Goal: Information Seeking & Learning: Find specific fact

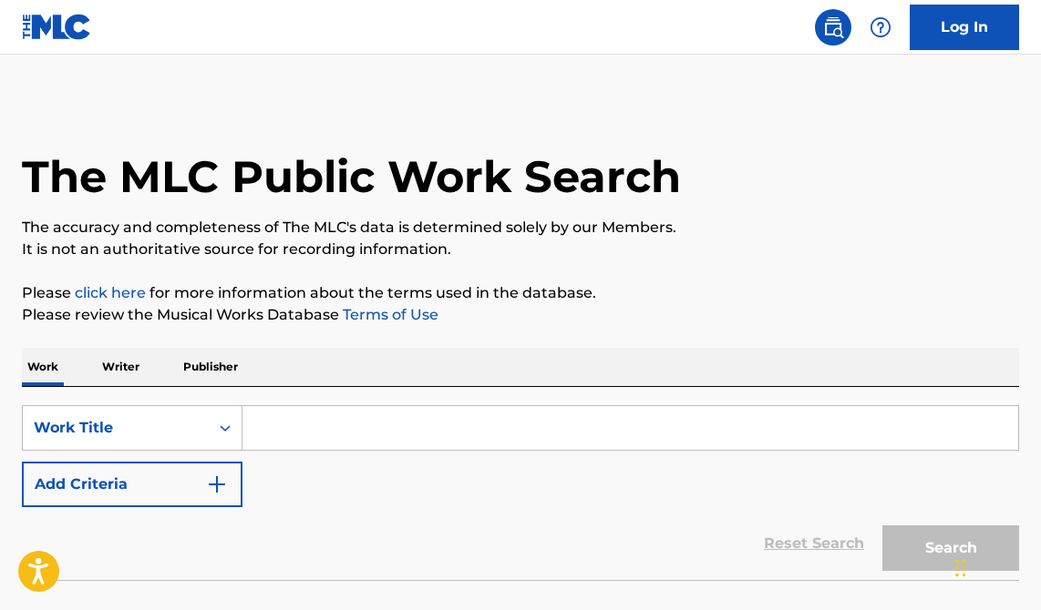
click at [305, 432] on input "Search Form" at bounding box center [629, 428] width 775 height 44
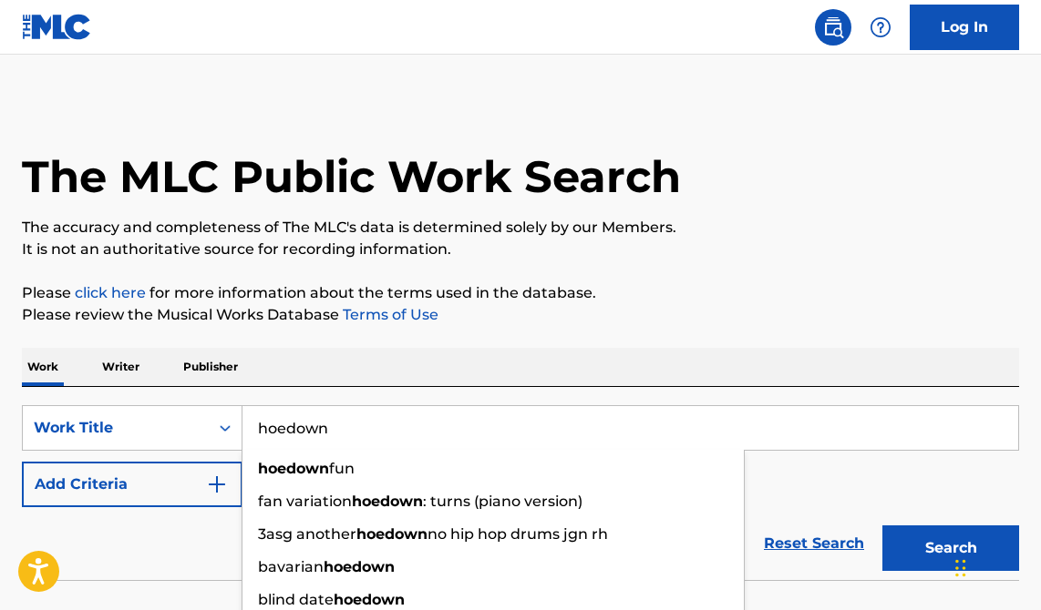
type input "hoedown"
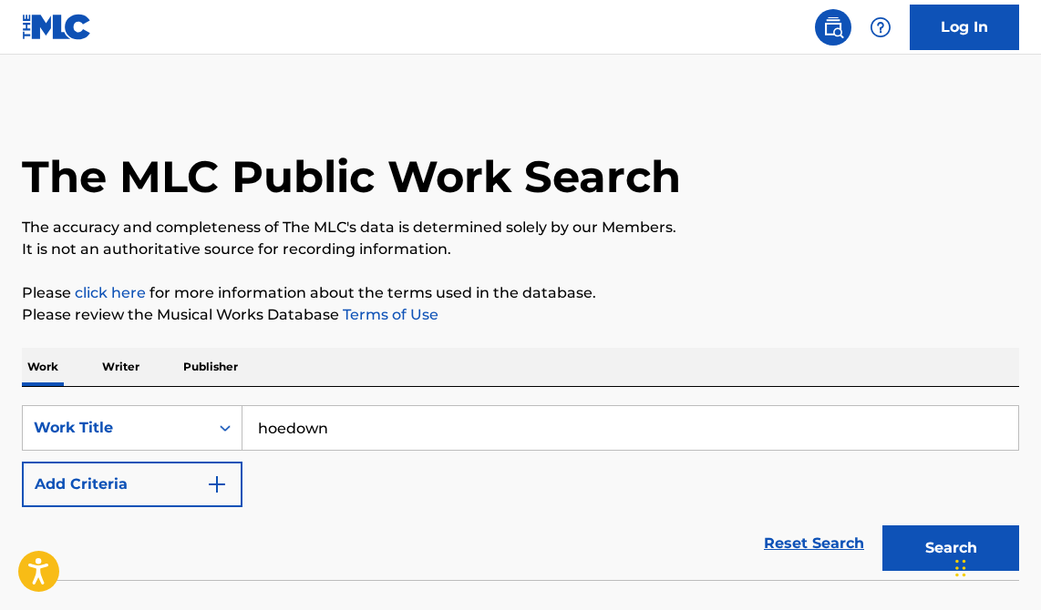
click at [221, 536] on div "Reset Search Search" at bounding box center [520, 544] width 997 height 73
click at [213, 492] on img "Search Form" at bounding box center [217, 485] width 22 height 22
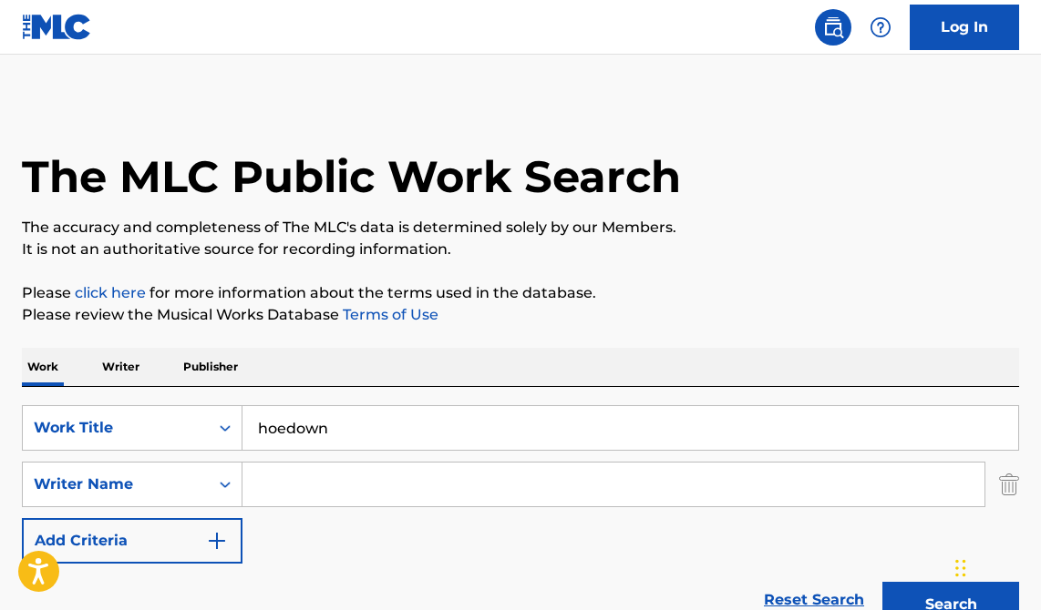
click at [305, 482] on input "Search Form" at bounding box center [613, 485] width 742 height 44
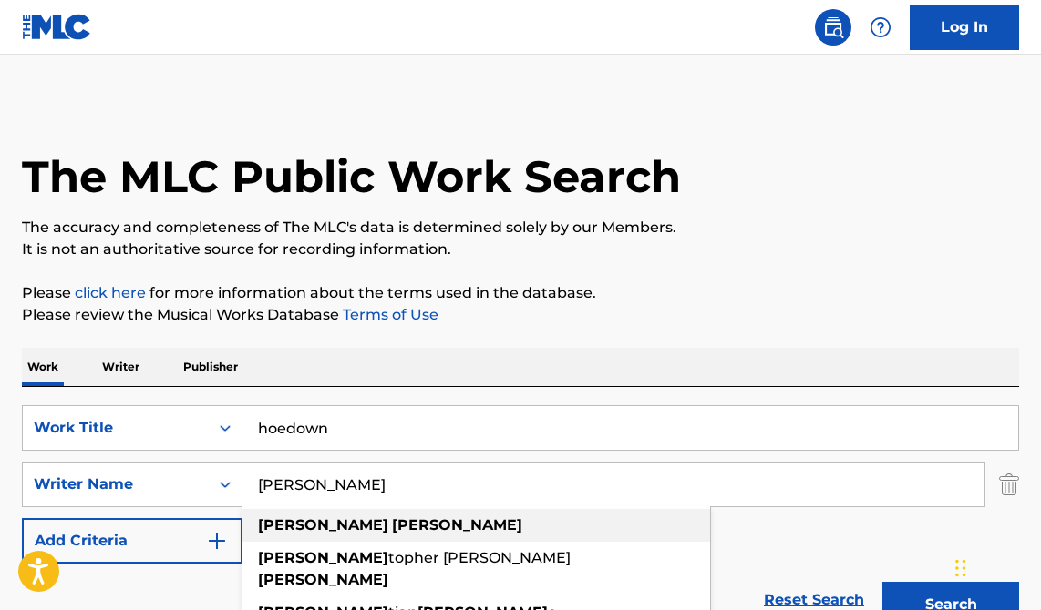
click at [287, 528] on strong "[PERSON_NAME]" at bounding box center [323, 525] width 130 height 17
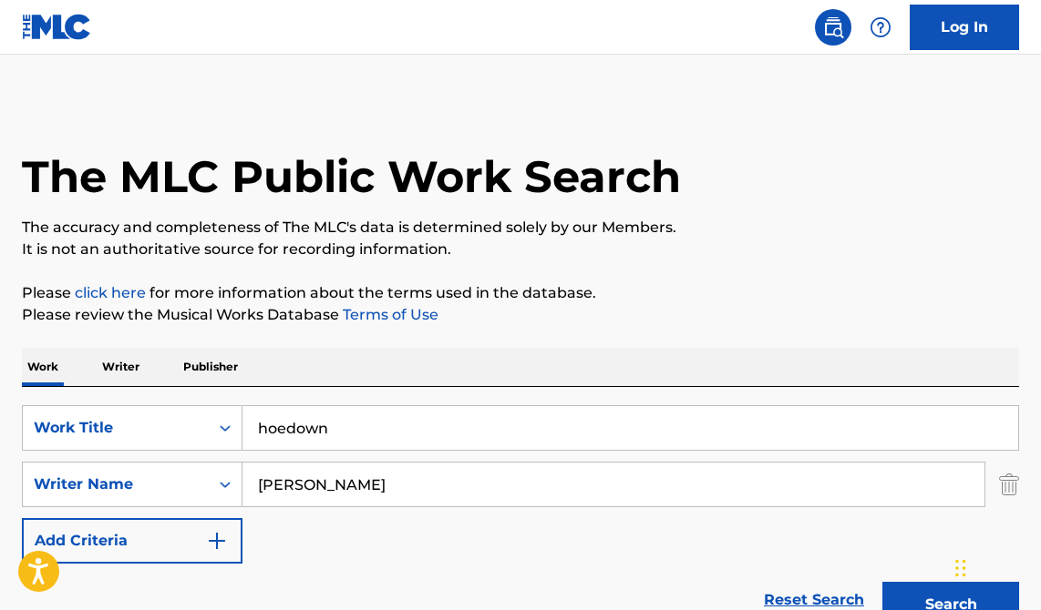
drag, startPoint x: 856, startPoint y: 583, endPoint x: 931, endPoint y: 594, distance: 76.4
click at [931, 594] on button "Search" at bounding box center [950, 605] width 137 height 46
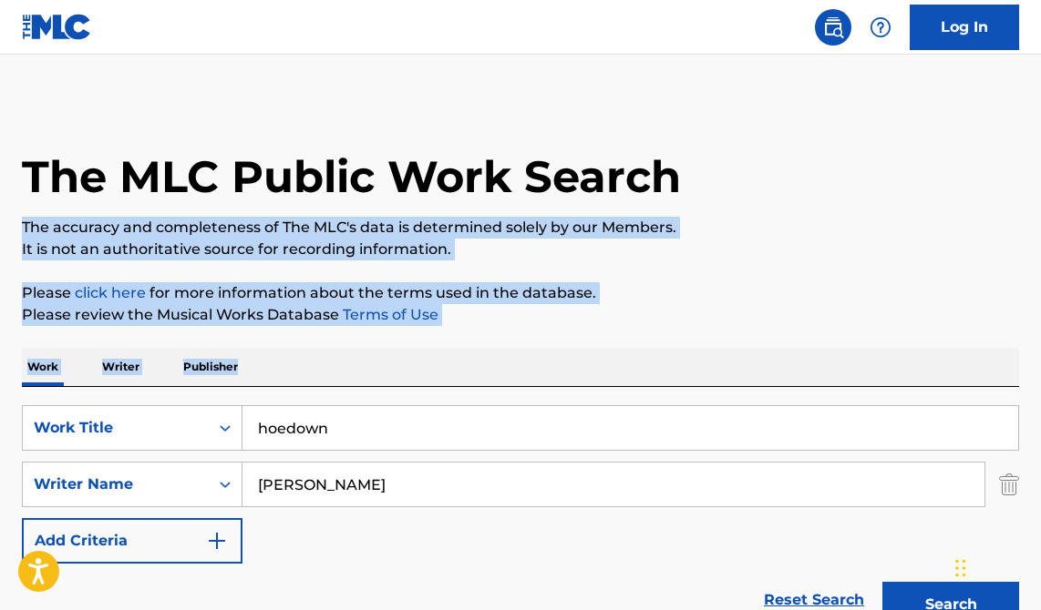
drag, startPoint x: 1040, startPoint y: 223, endPoint x: 1043, endPoint y: 370, distance: 146.7
click at [1040, 370] on html "Accessibility Screen-Reader Guide, Feedback, and Issue Reporting | New window C…" at bounding box center [520, 305] width 1041 height 610
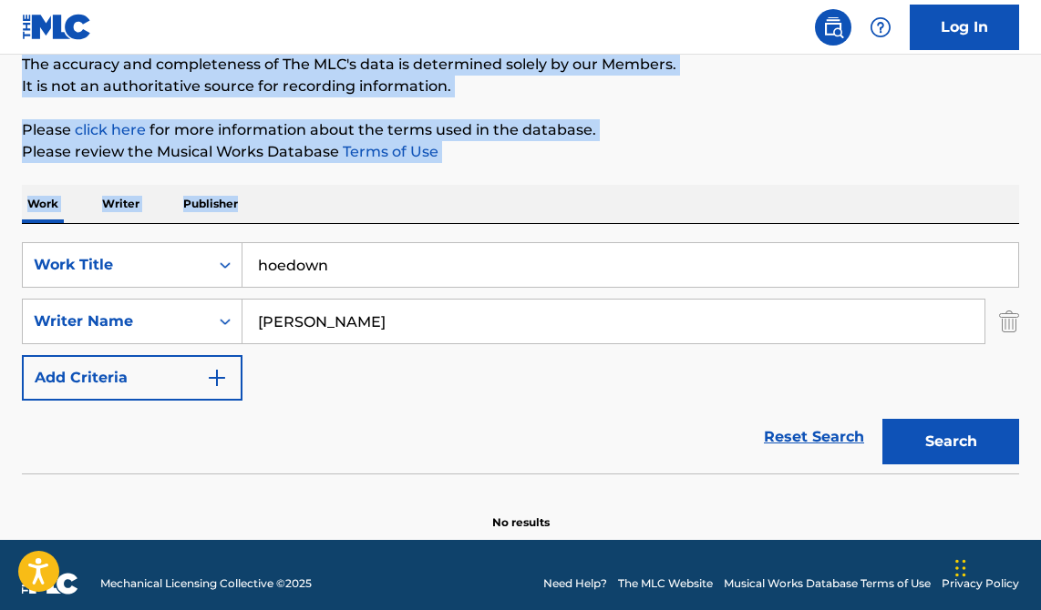
scroll to position [180, 0]
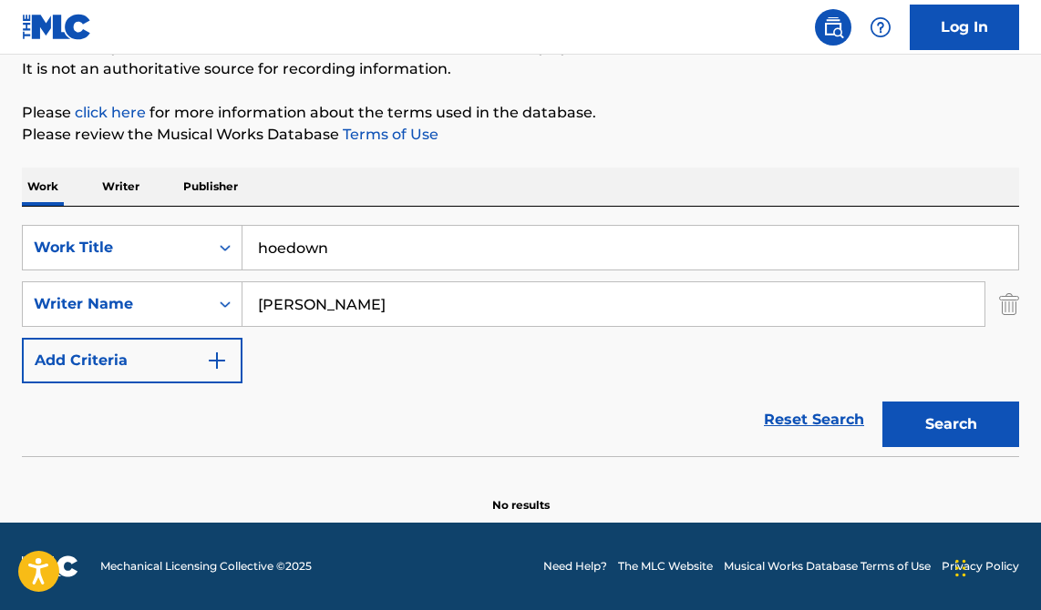
click at [580, 397] on div "Reset Search Search" at bounding box center [520, 420] width 997 height 73
click at [960, 427] on button "Search" at bounding box center [950, 425] width 137 height 46
drag, startPoint x: 343, startPoint y: 309, endPoint x: 233, endPoint y: 293, distance: 111.3
click at [233, 293] on div "SearchWithCriteriadaba5593-5ace-4481-aa58-355e58e5525e Writer Name [PERSON_NAME]" at bounding box center [520, 305] width 997 height 46
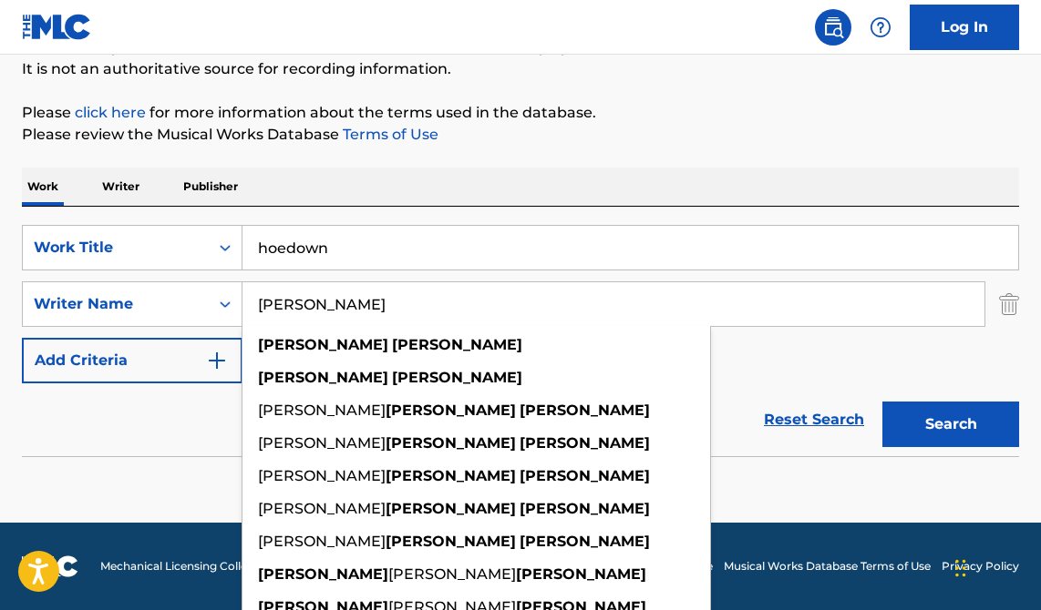
type input "[PERSON_NAME]"
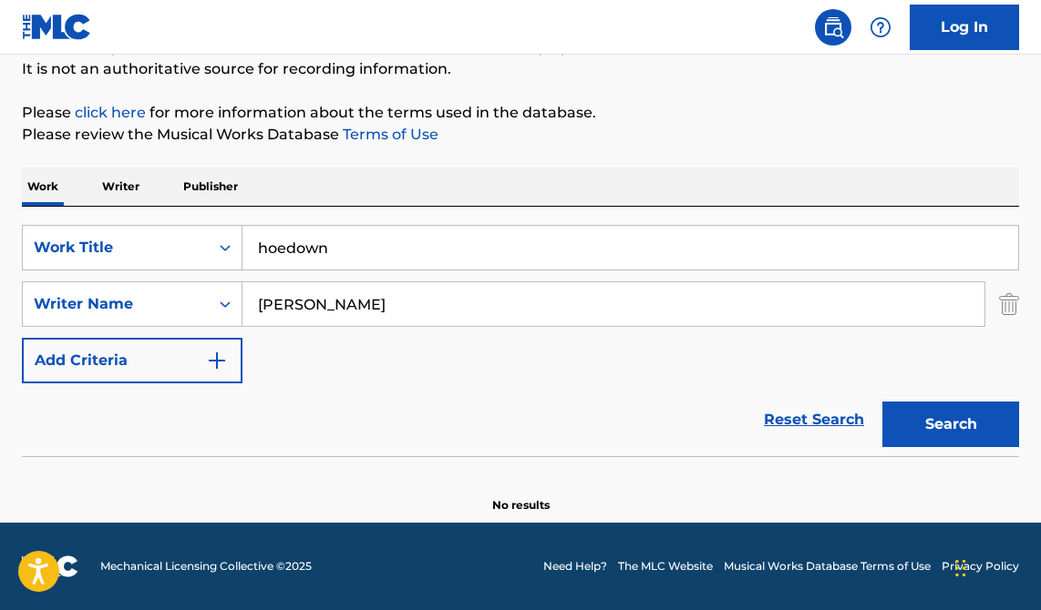
drag, startPoint x: 270, startPoint y: 283, endPoint x: 954, endPoint y: 426, distance: 698.9
click at [954, 426] on button "Search" at bounding box center [950, 425] width 137 height 46
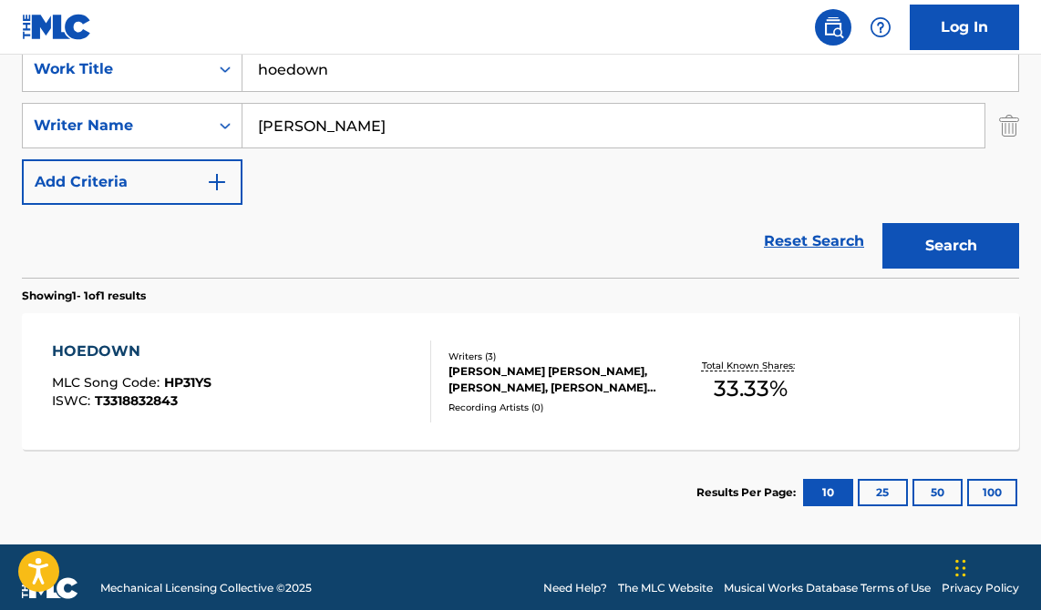
scroll to position [381, 0]
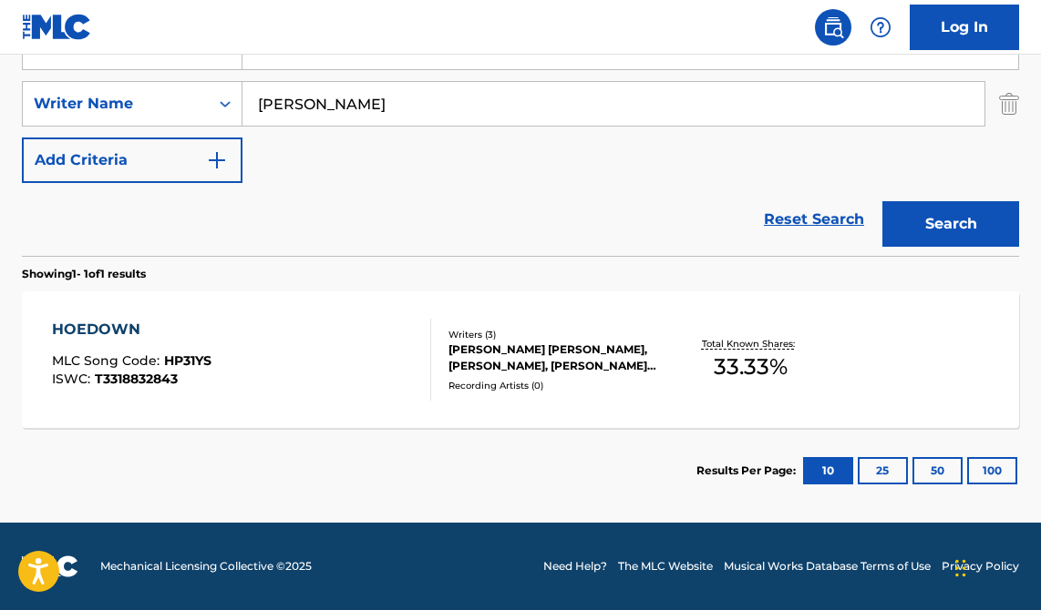
click at [66, 328] on div "HOEDOWN" at bounding box center [131, 330] width 159 height 22
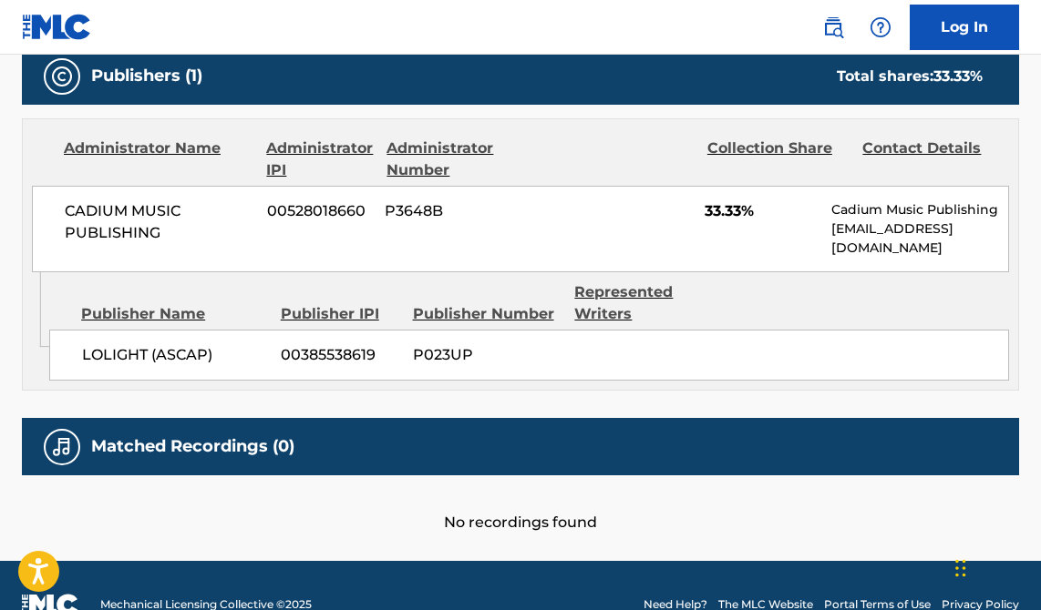
scroll to position [839, 0]
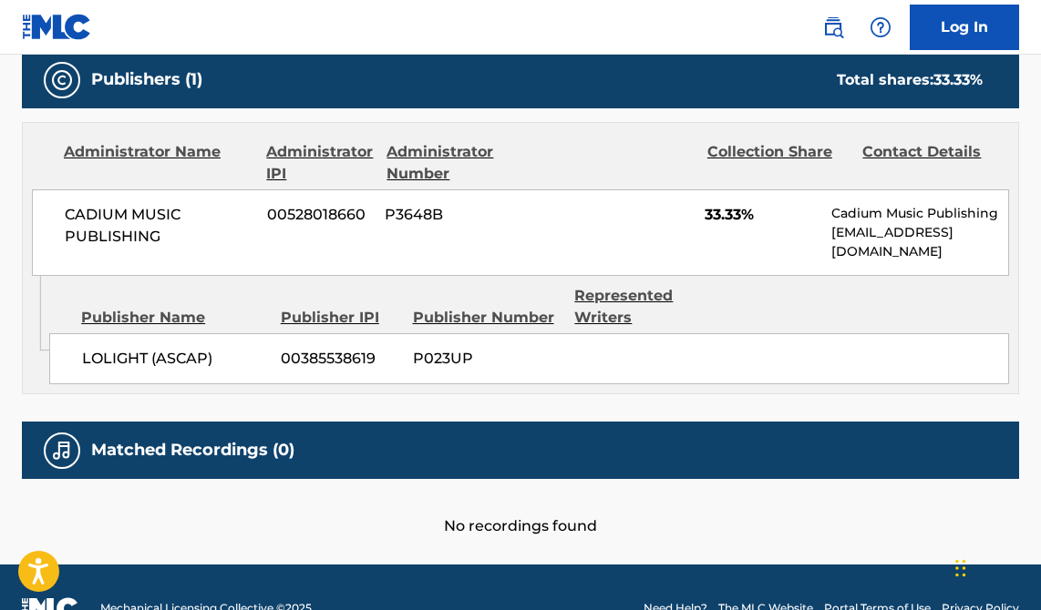
click at [970, 23] on link "Log In" at bounding box center [963, 28] width 109 height 46
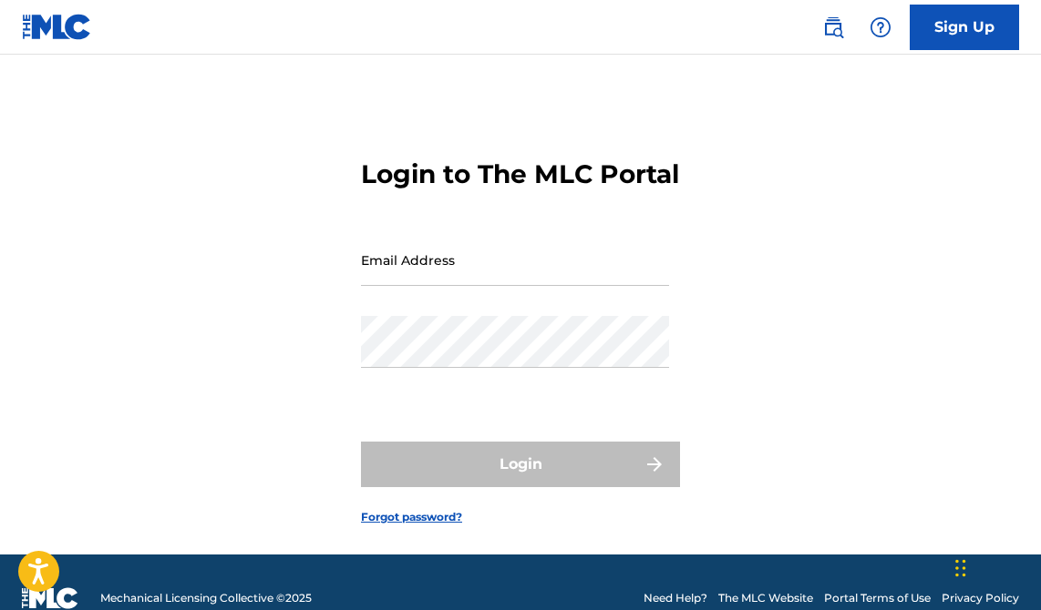
click at [467, 286] on input "Email Address" at bounding box center [515, 260] width 308 height 52
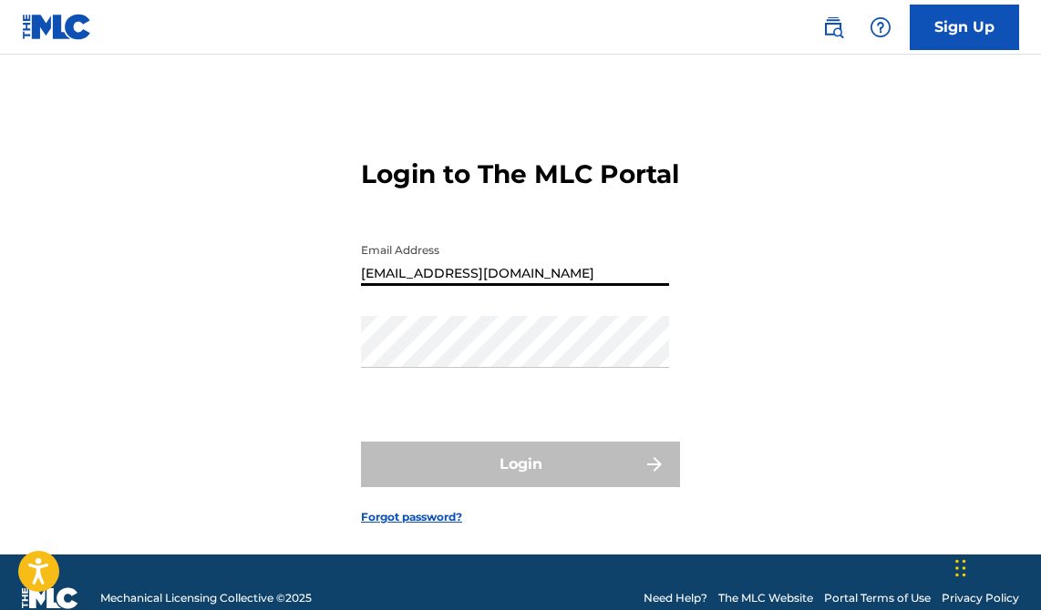
type input "[EMAIL_ADDRESS][DOMAIN_NAME]"
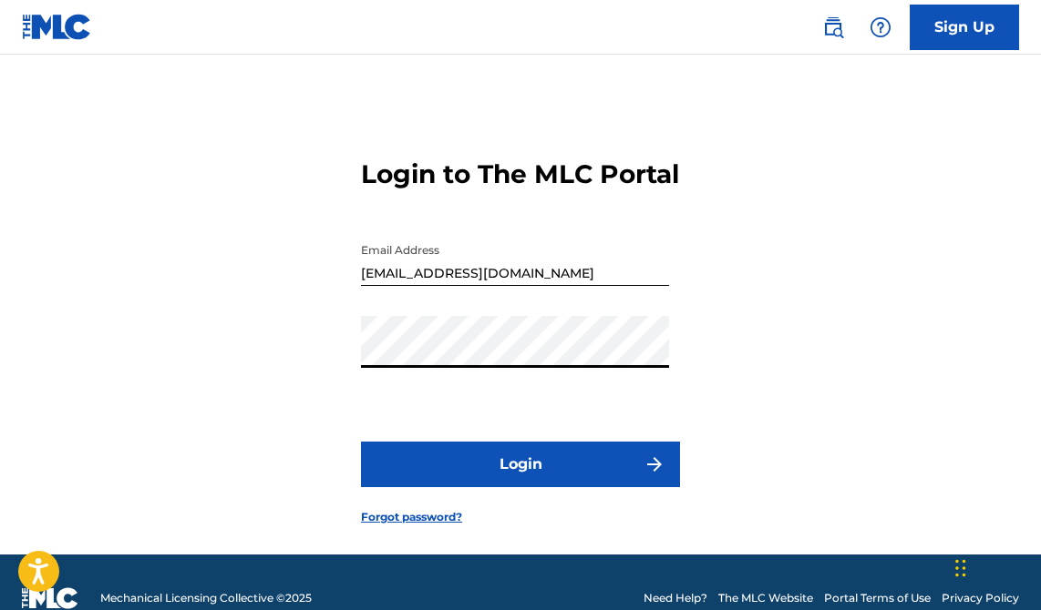
click at [520, 487] on button "Login" at bounding box center [520, 465] width 319 height 46
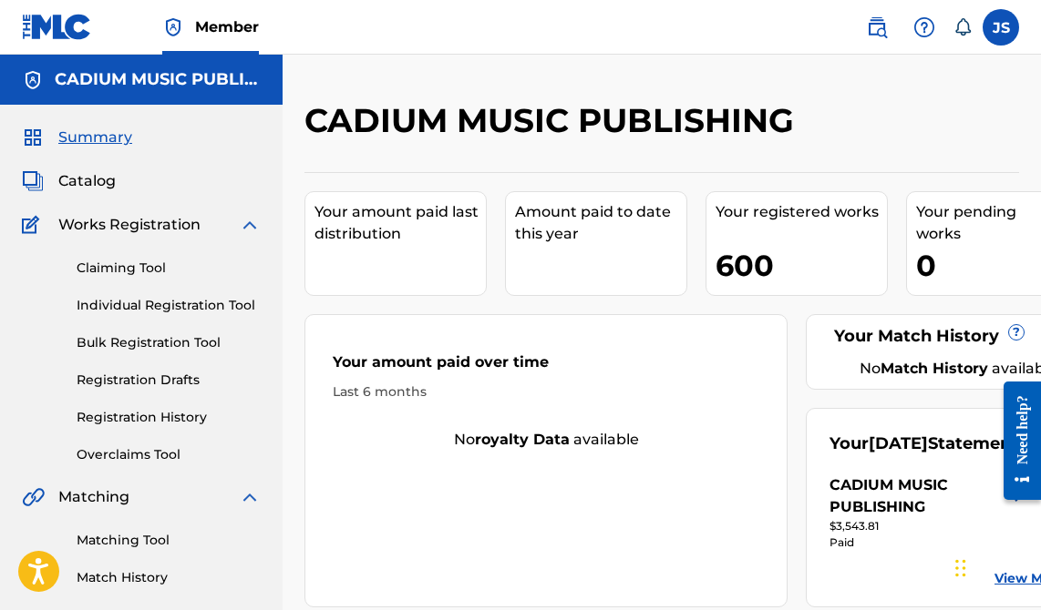
click at [79, 180] on span "Catalog" at bounding box center [86, 181] width 57 height 22
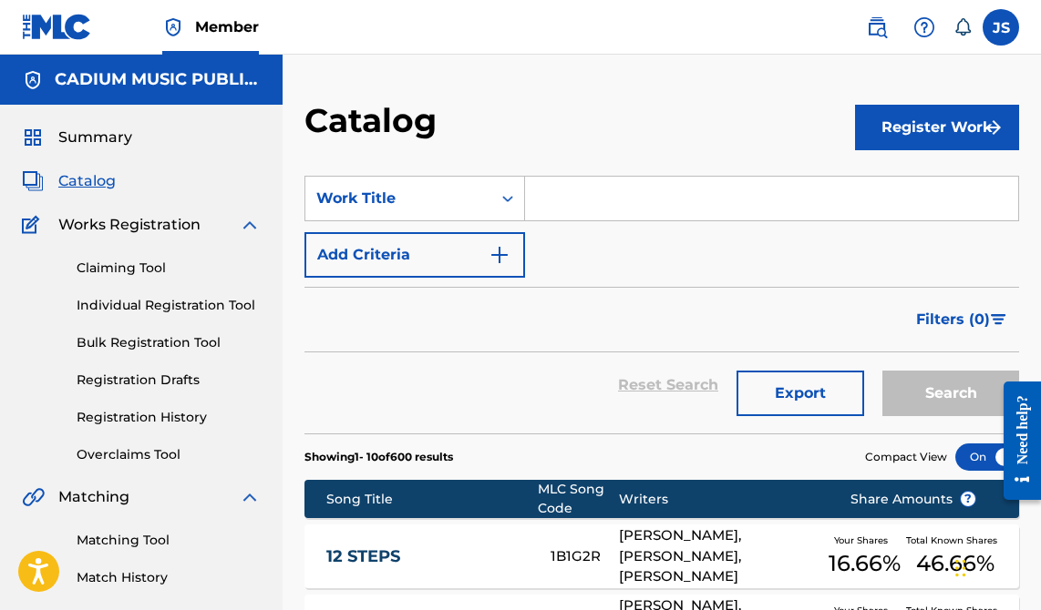
click at [558, 191] on input "Search Form" at bounding box center [771, 199] width 493 height 44
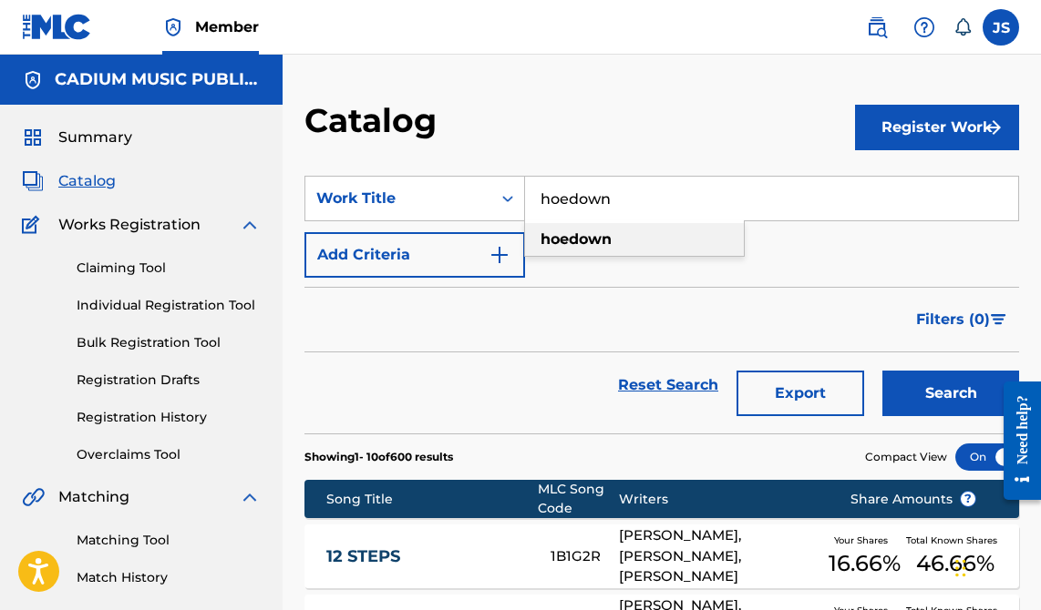
type input "hoedown"
click at [581, 242] on strong "hoedown" at bounding box center [575, 239] width 71 height 17
click at [944, 391] on button "Search" at bounding box center [950, 394] width 137 height 46
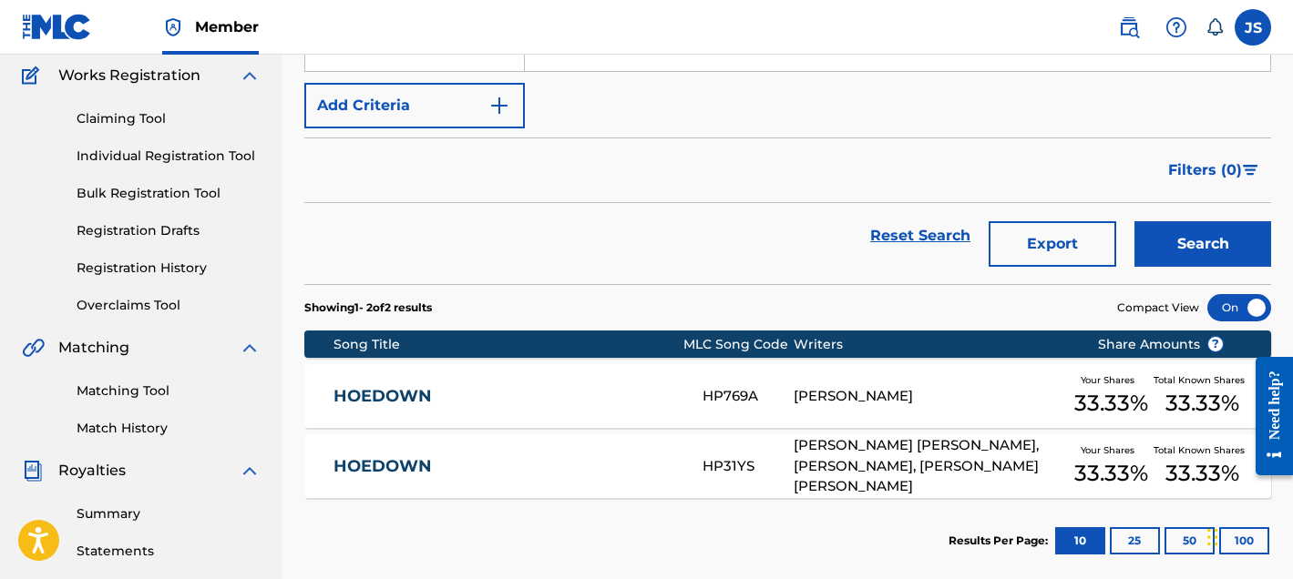
scroll to position [264, 0]
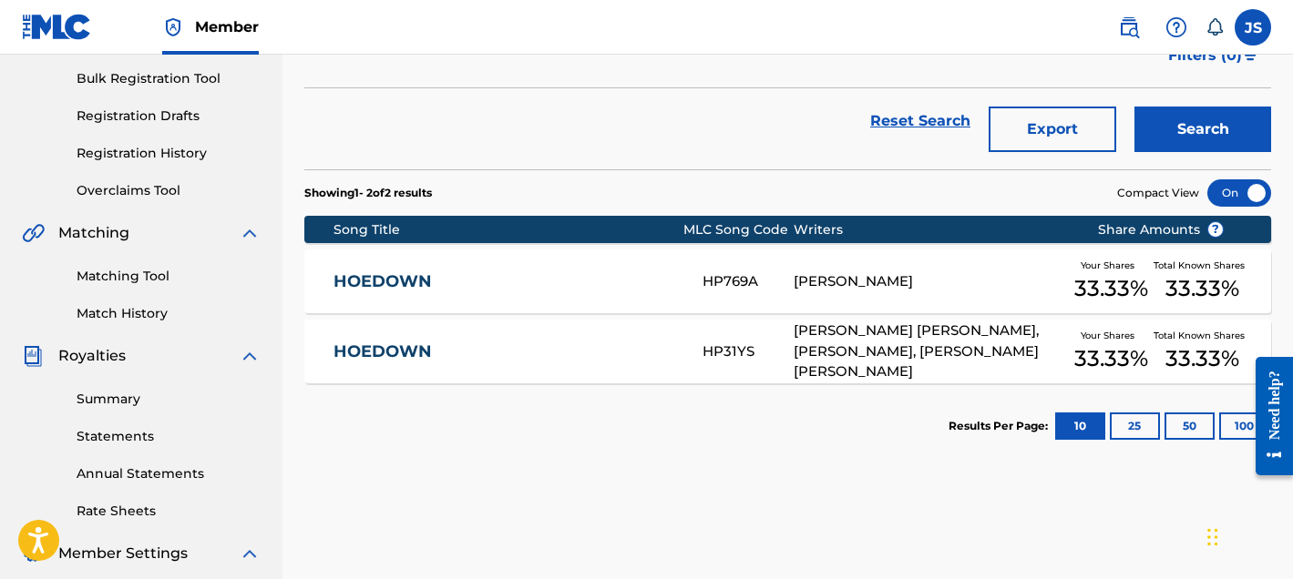
click at [370, 348] on link "HOEDOWN" at bounding box center [505, 352] width 344 height 21
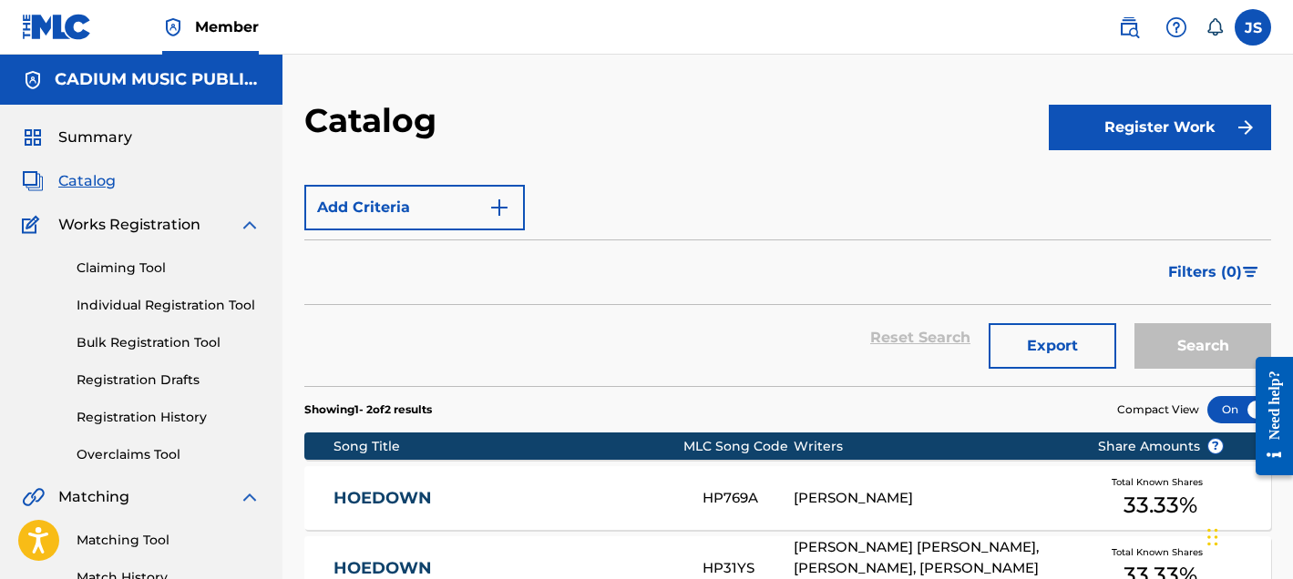
scroll to position [264, 0]
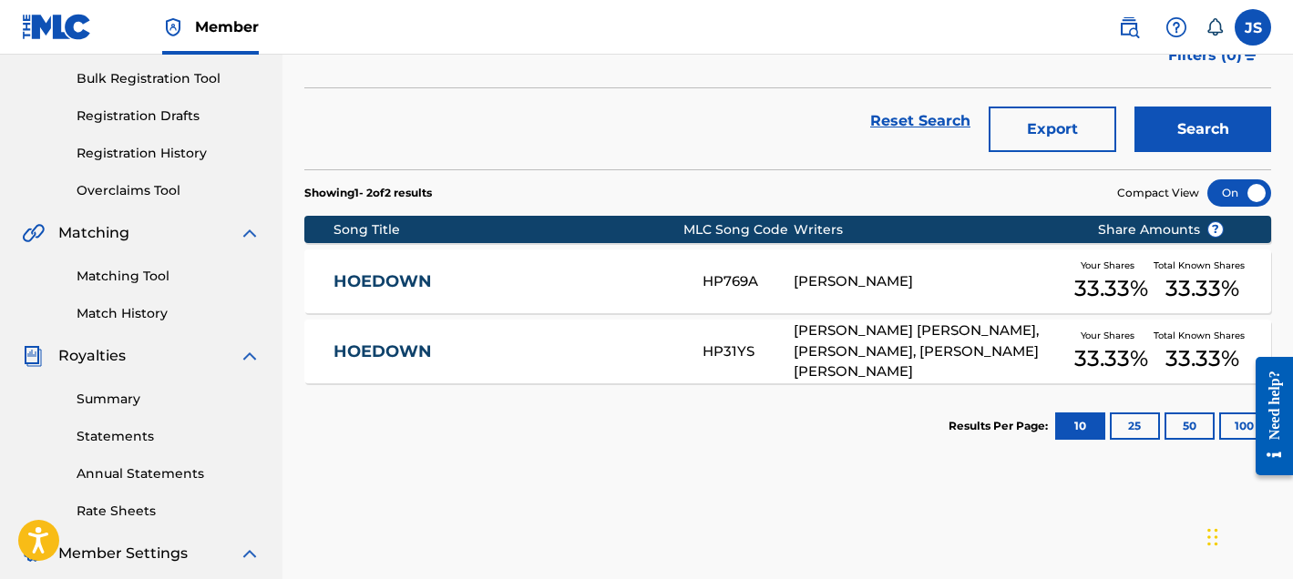
click at [387, 284] on link "HOEDOWN" at bounding box center [505, 282] width 344 height 21
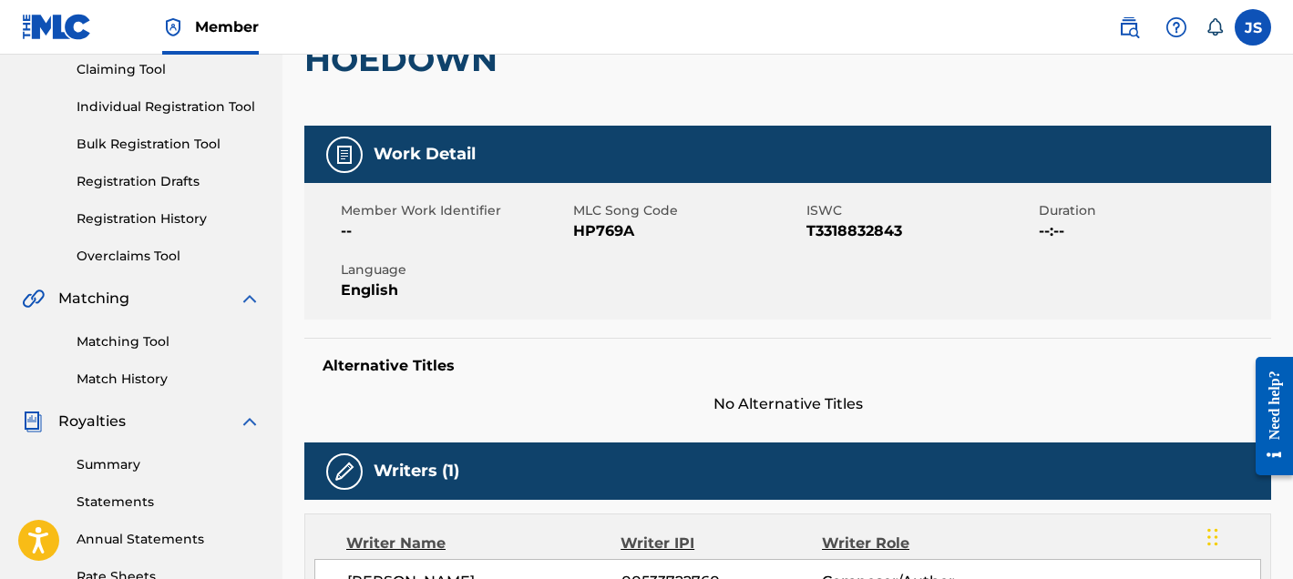
scroll to position [210, 0]
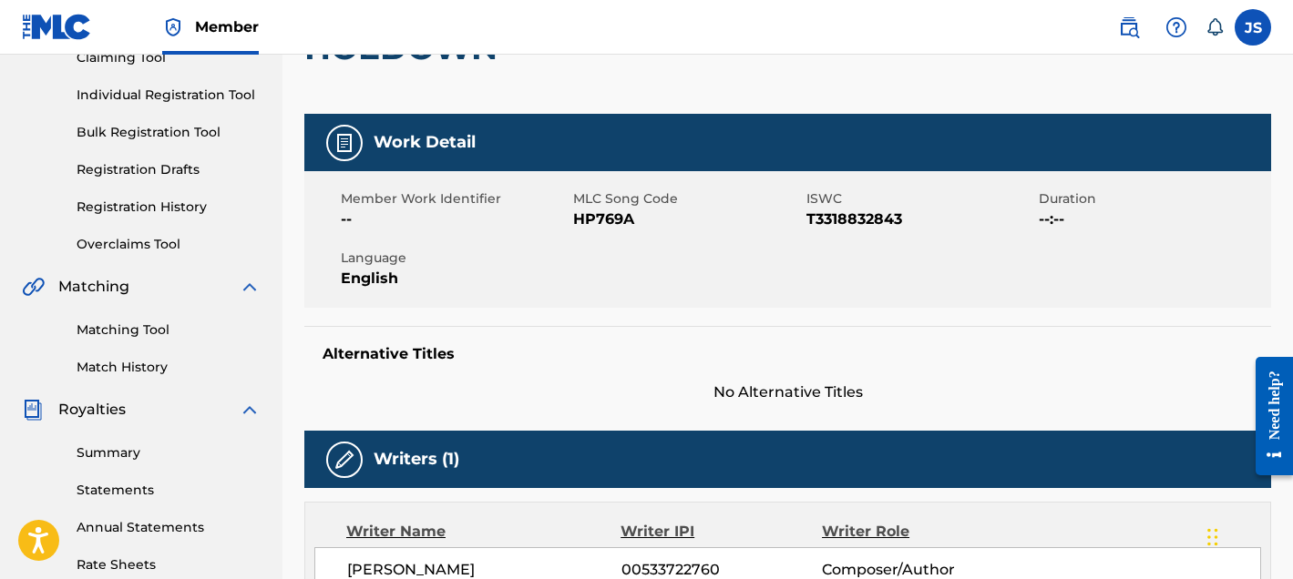
scroll to position [264, 0]
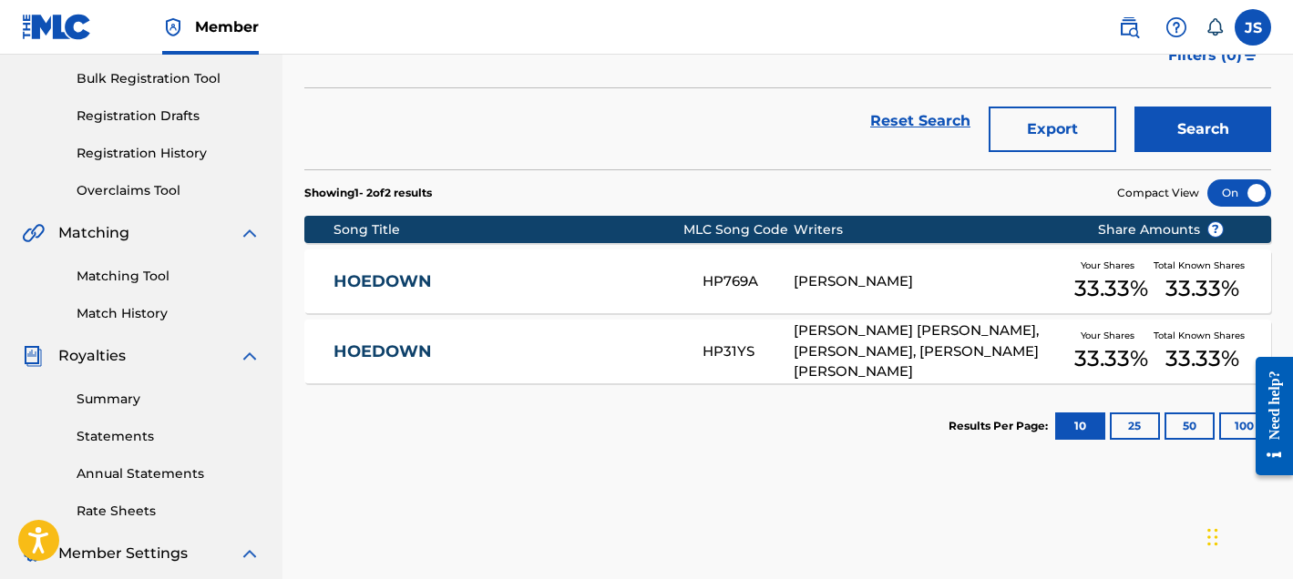
click at [373, 342] on link "HOEDOWN" at bounding box center [505, 352] width 344 height 21
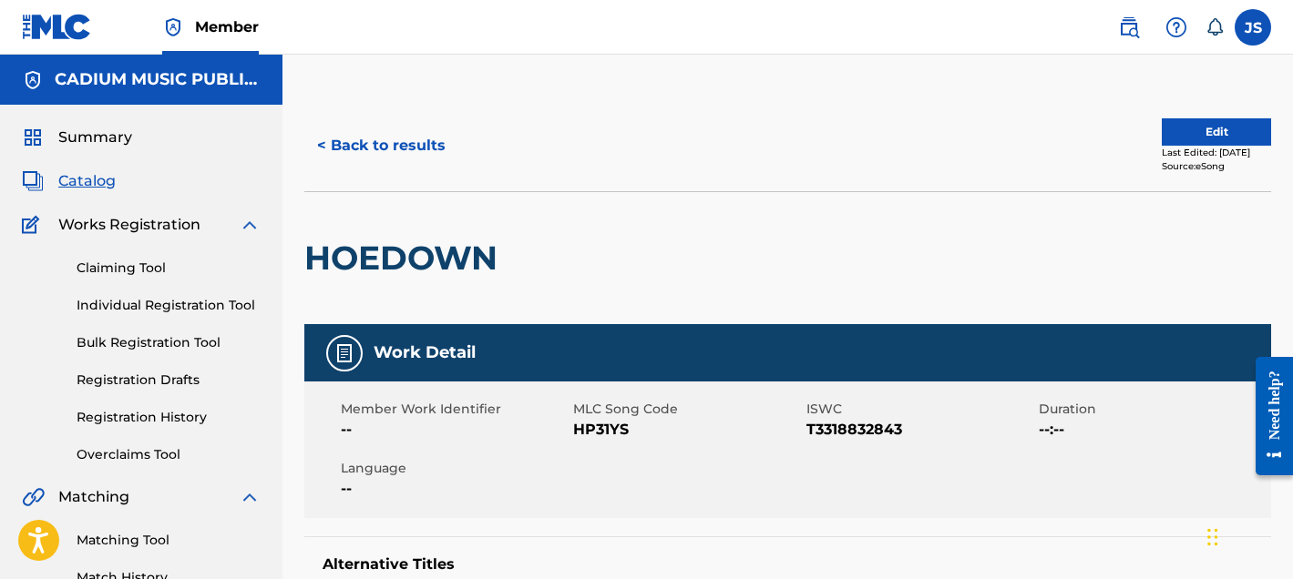
scroll to position [264, 0]
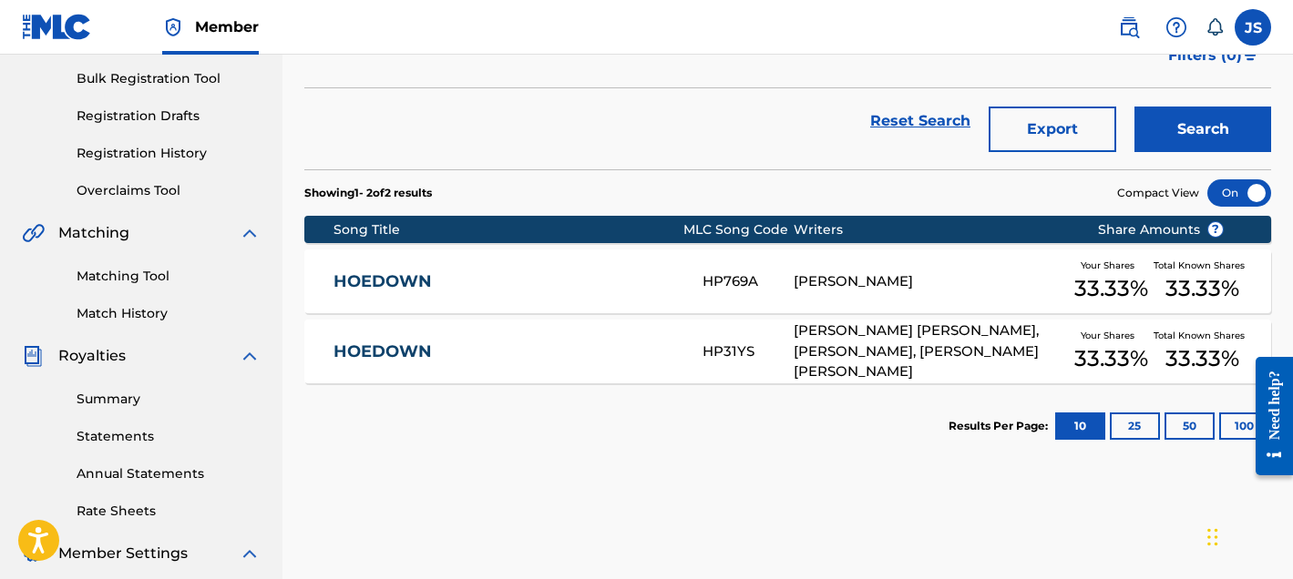
click at [405, 343] on link "HOEDOWN" at bounding box center [505, 352] width 344 height 21
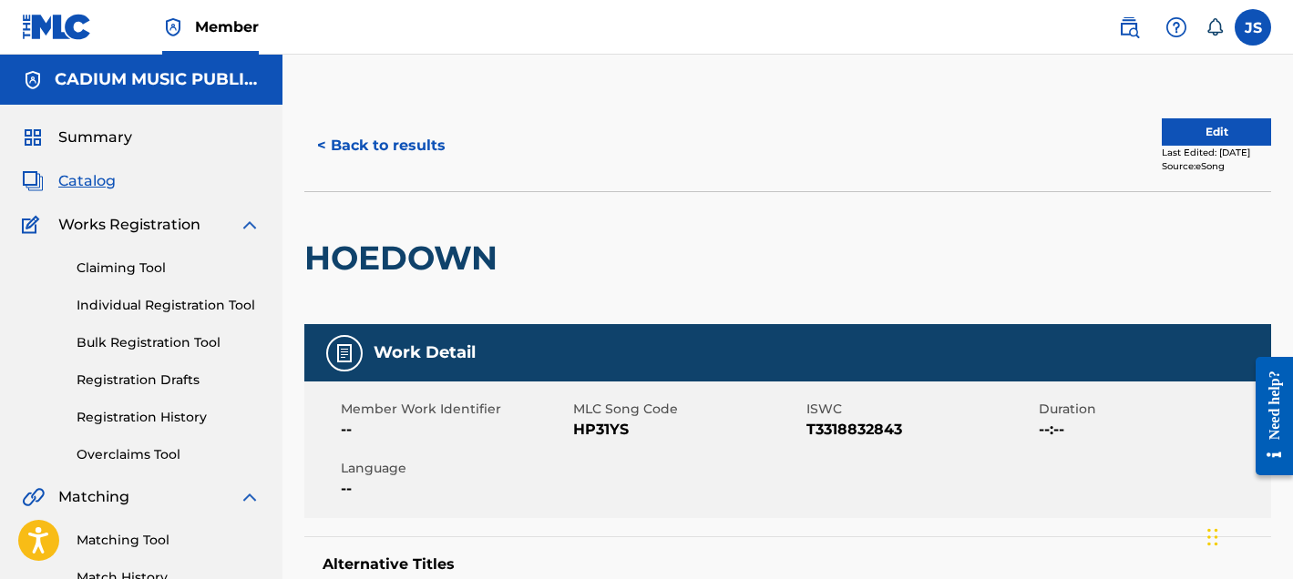
click at [1040, 133] on button "Edit" at bounding box center [1216, 131] width 109 height 27
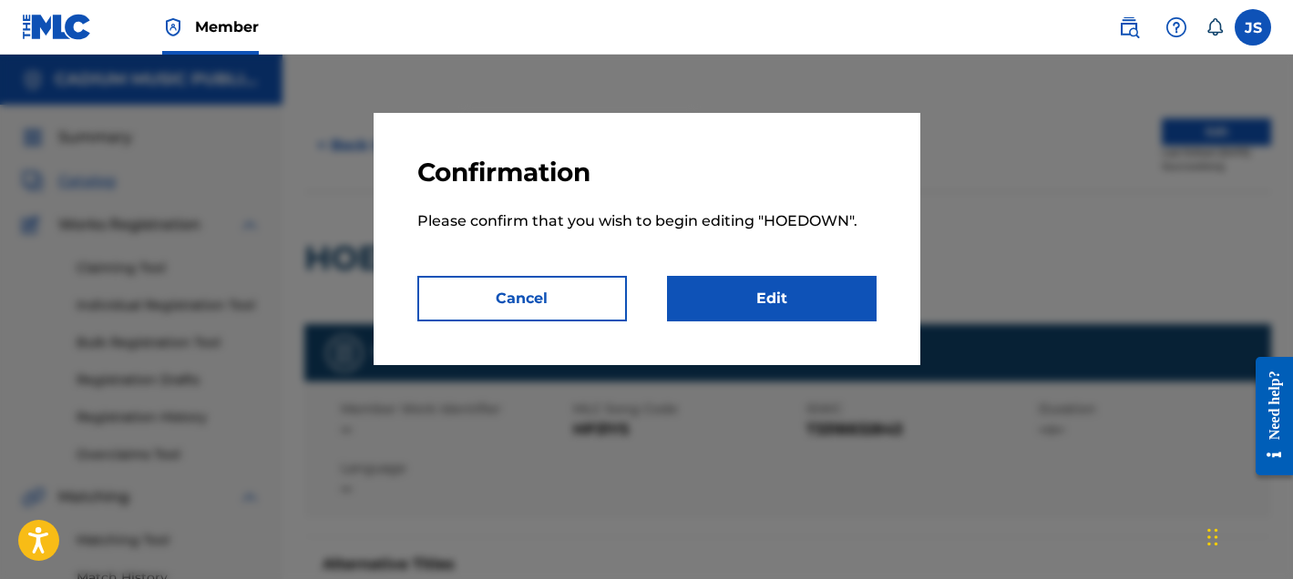
click at [780, 291] on link "Edit" at bounding box center [772, 299] width 210 height 46
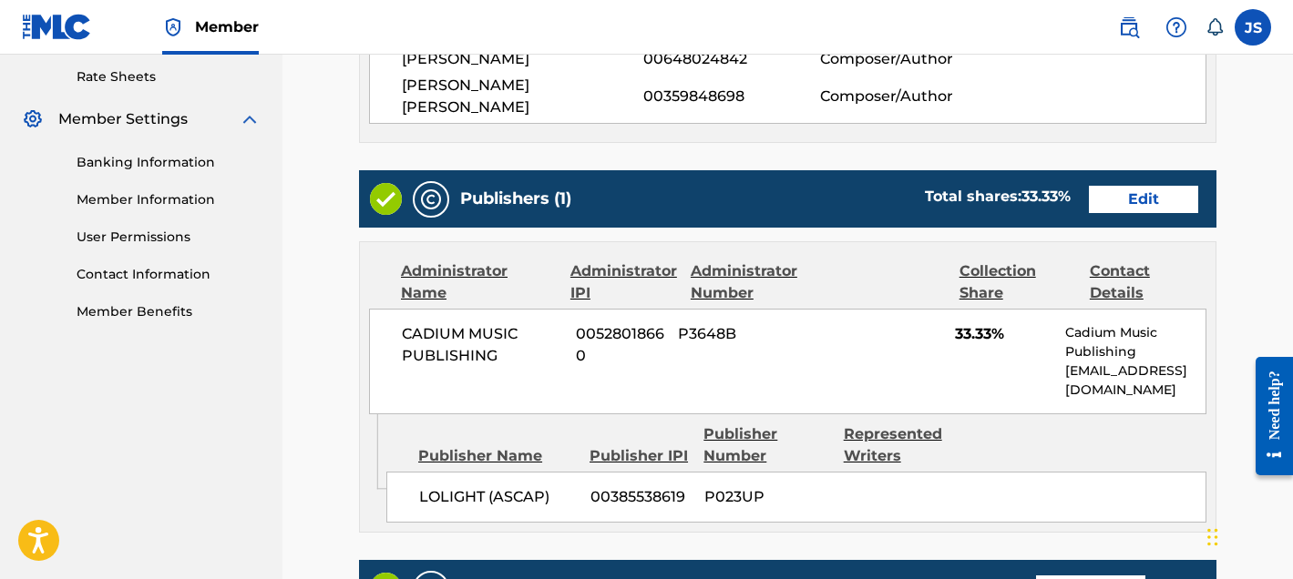
scroll to position [662, 0]
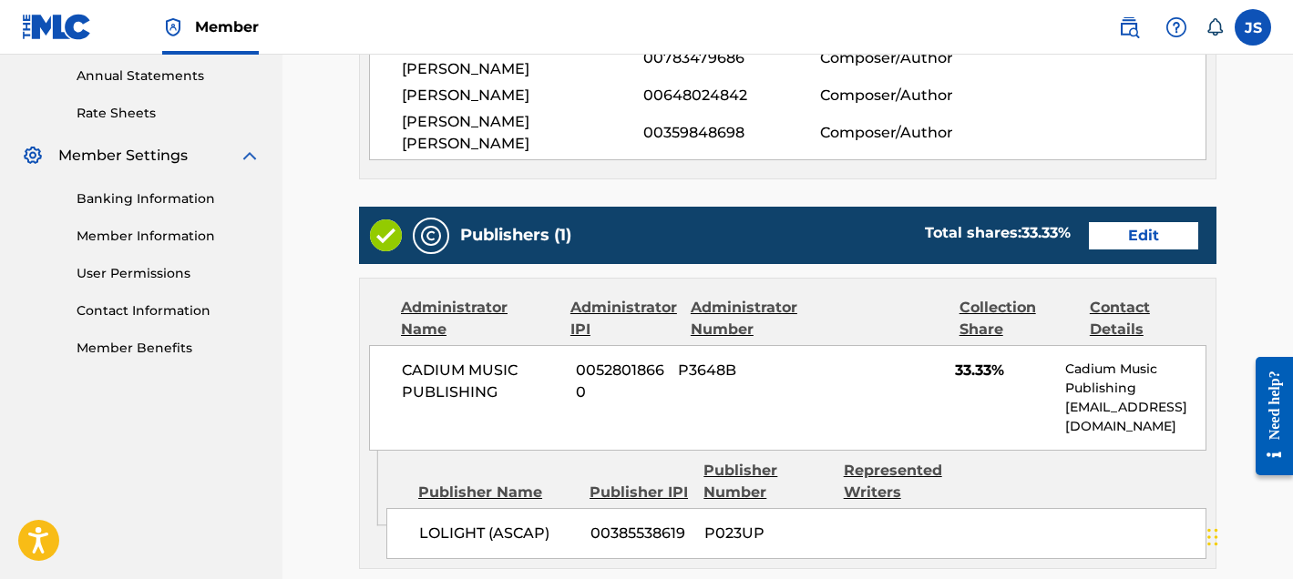
click at [1040, 222] on link "Edit" at bounding box center [1143, 235] width 109 height 27
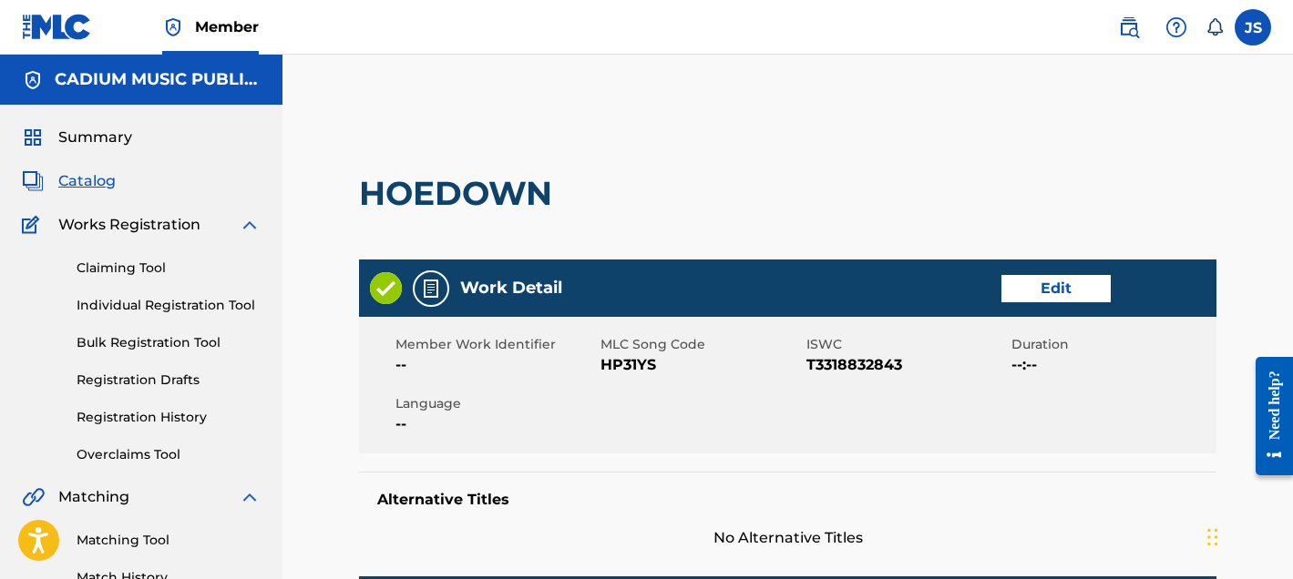
scroll to position [662, 0]
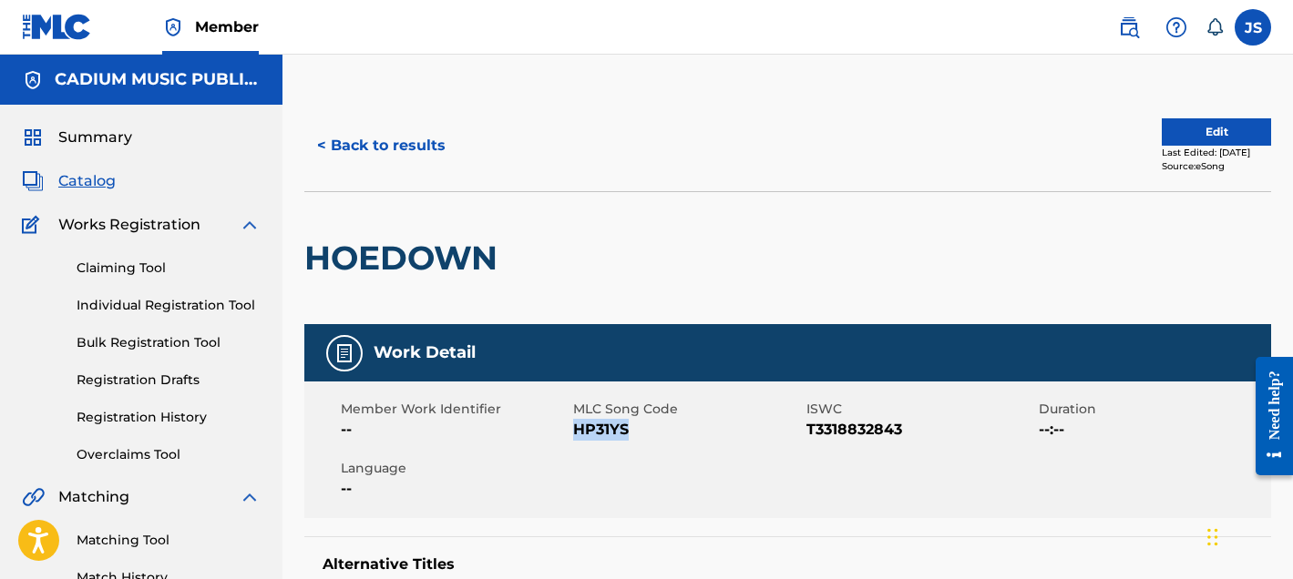
drag, startPoint x: 574, startPoint y: 426, endPoint x: 631, endPoint y: 426, distance: 57.4
click at [631, 426] on span "HP31YS" at bounding box center [687, 430] width 228 height 22
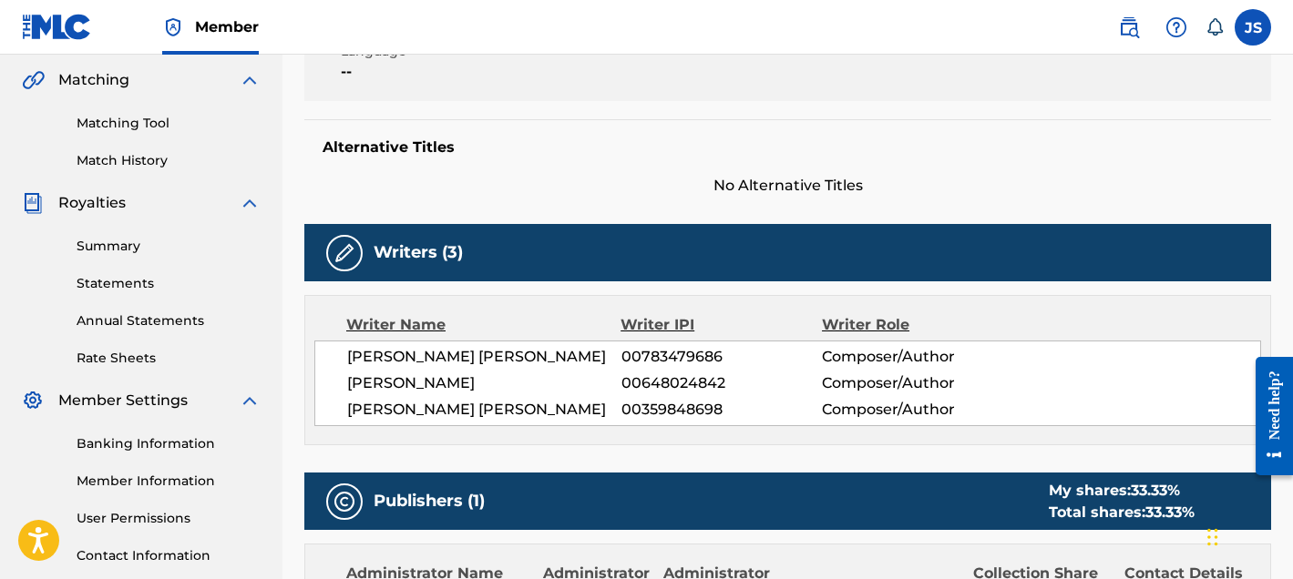
scroll to position [405, 0]
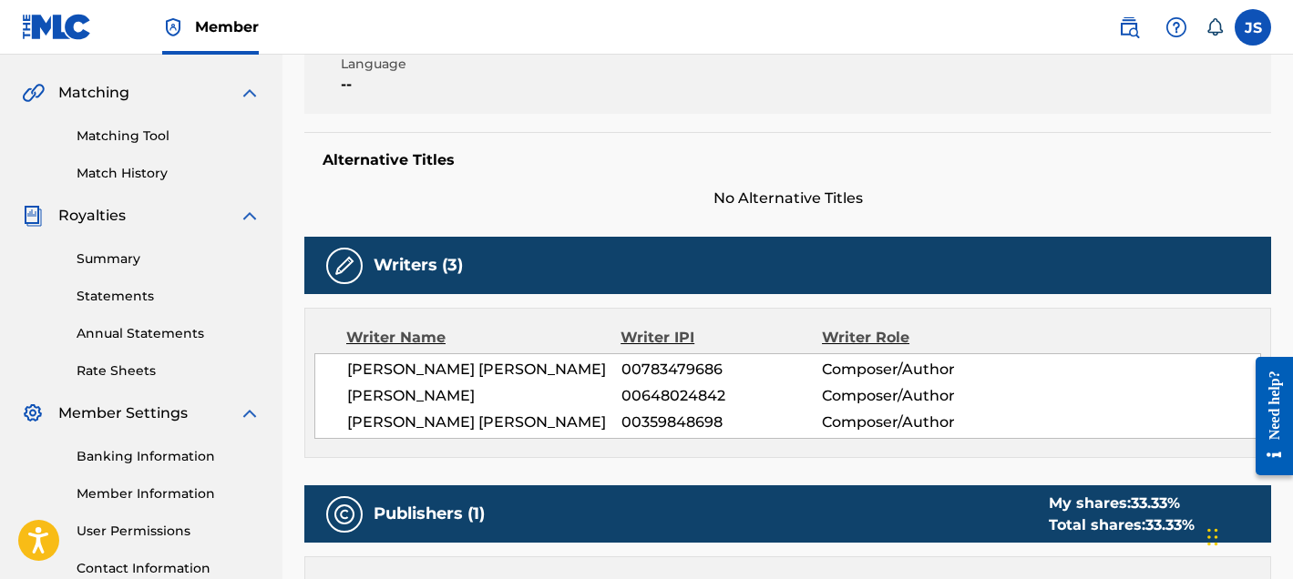
copy span "HP31YS"
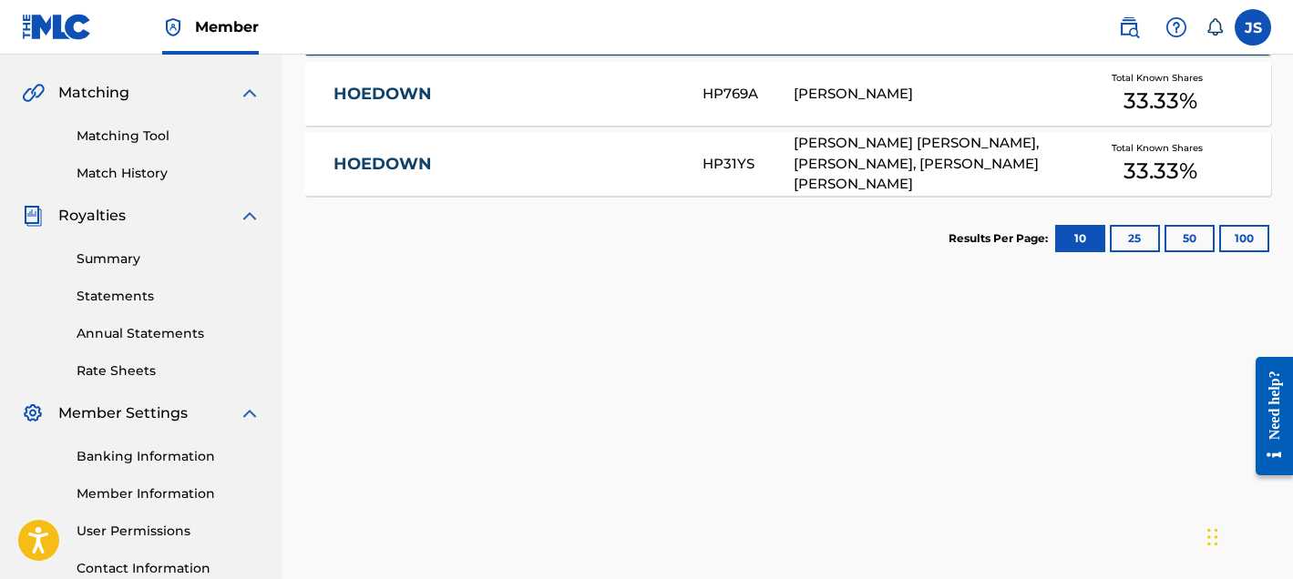
scroll to position [264, 0]
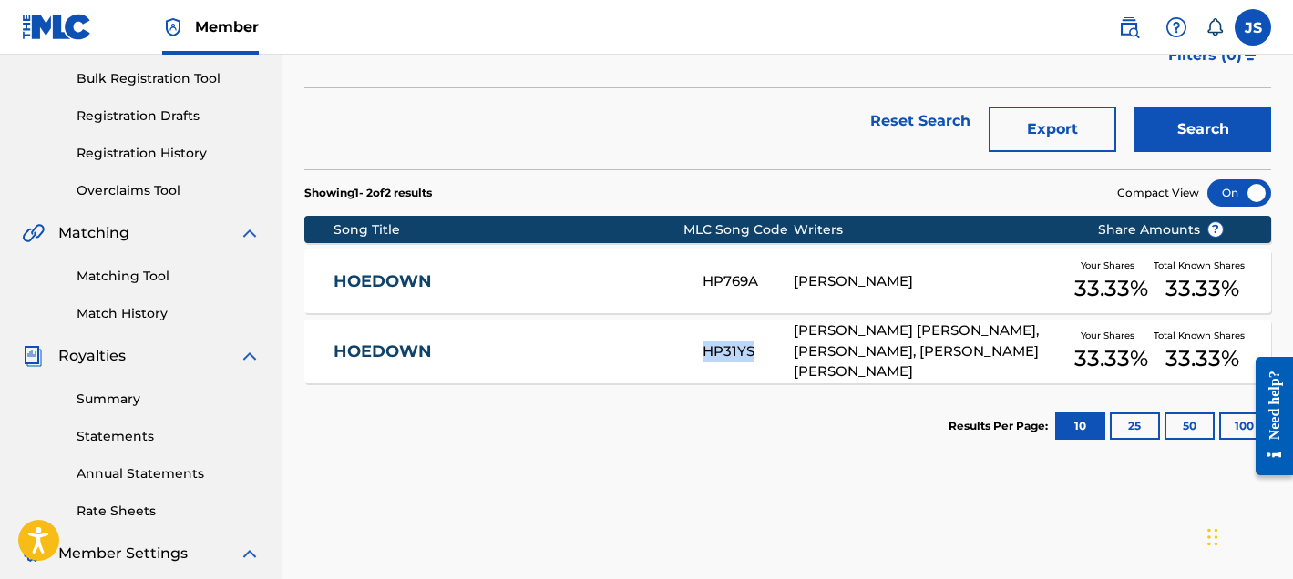
drag, startPoint x: 699, startPoint y: 349, endPoint x: 754, endPoint y: 354, distance: 54.9
click at [754, 354] on div "HOEDOWN HP31YS [PERSON_NAME] [PERSON_NAME], [PERSON_NAME], [PERSON_NAME] [PERSO…" at bounding box center [787, 352] width 967 height 64
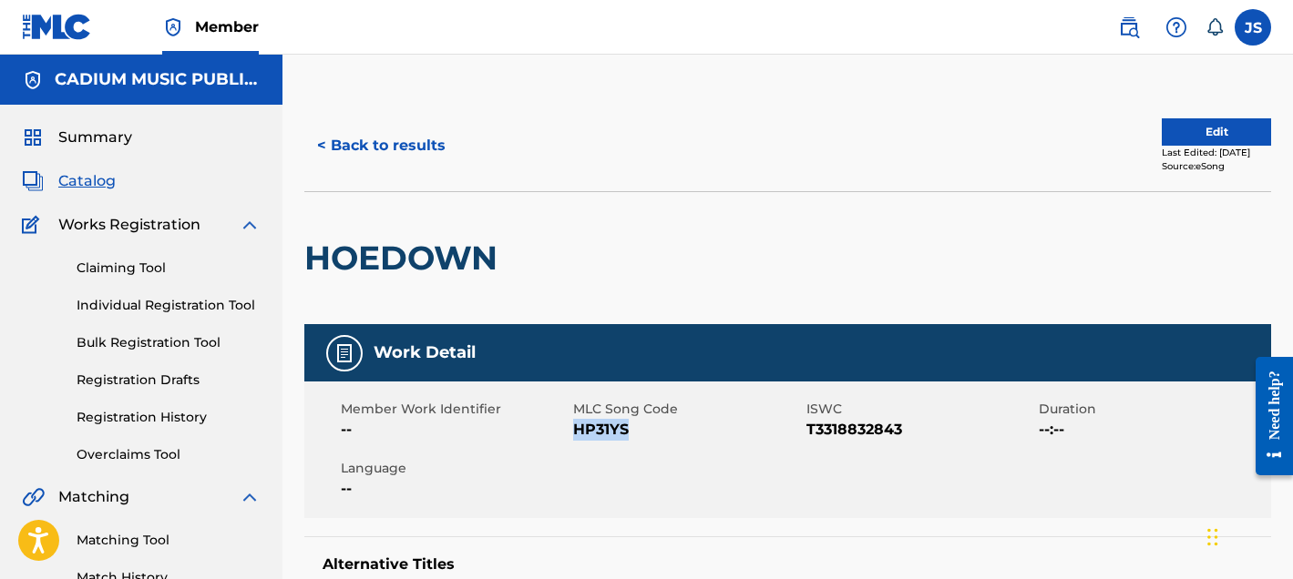
copy span "HP31YS"
drag, startPoint x: 631, startPoint y: 427, endPoint x: 576, endPoint y: 428, distance: 54.7
click at [576, 428] on span "HP31YS" at bounding box center [687, 430] width 228 height 22
click at [583, 456] on div "Member Work Identifier -- MLC Song Code HP31YS ISWC T3318832843 Duration --:-- …" at bounding box center [787, 450] width 967 height 137
drag, startPoint x: 577, startPoint y: 426, endPoint x: 629, endPoint y: 436, distance: 52.7
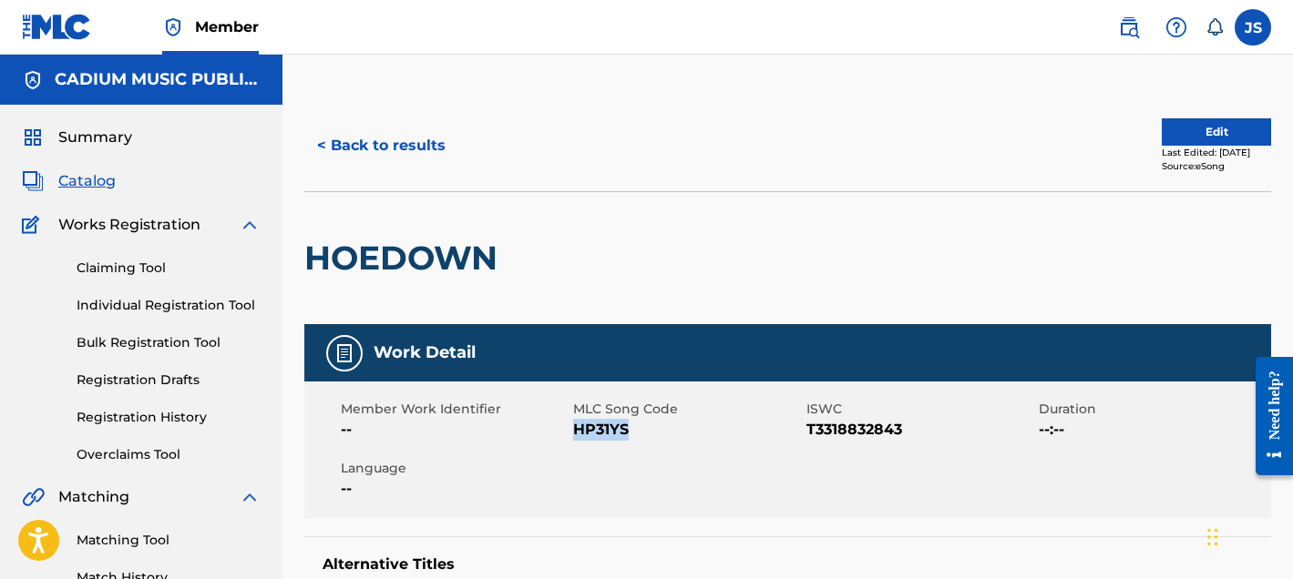
click at [629, 436] on span "HP31YS" at bounding box center [687, 430] width 228 height 22
copy span "HP31YS"
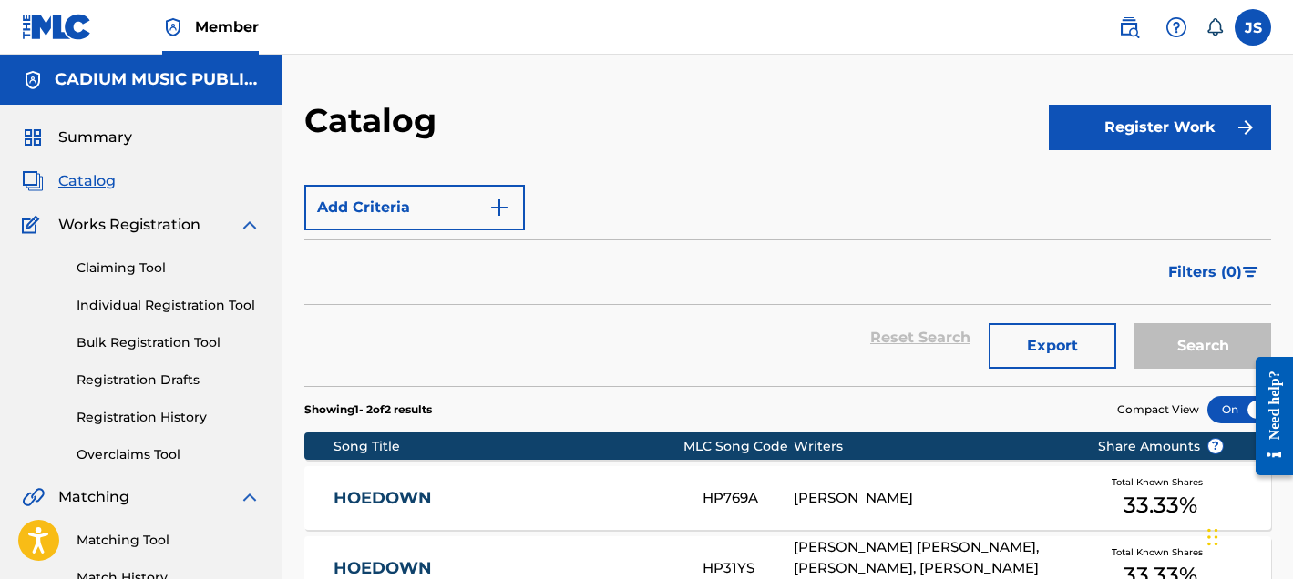
scroll to position [264, 0]
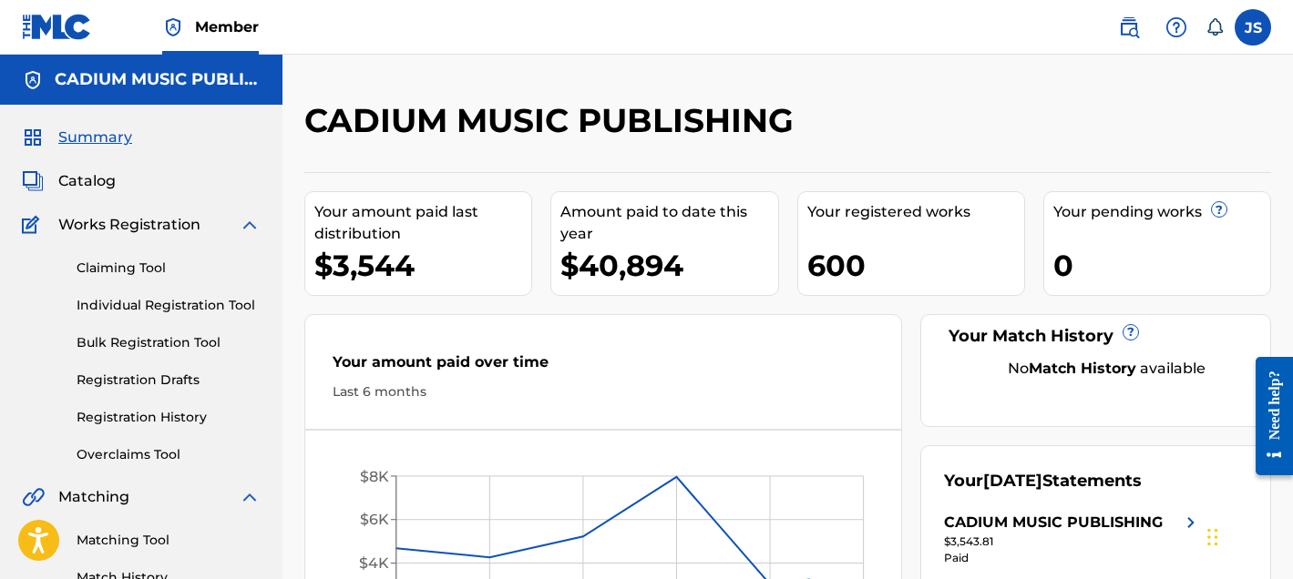
scroll to position [264, 0]
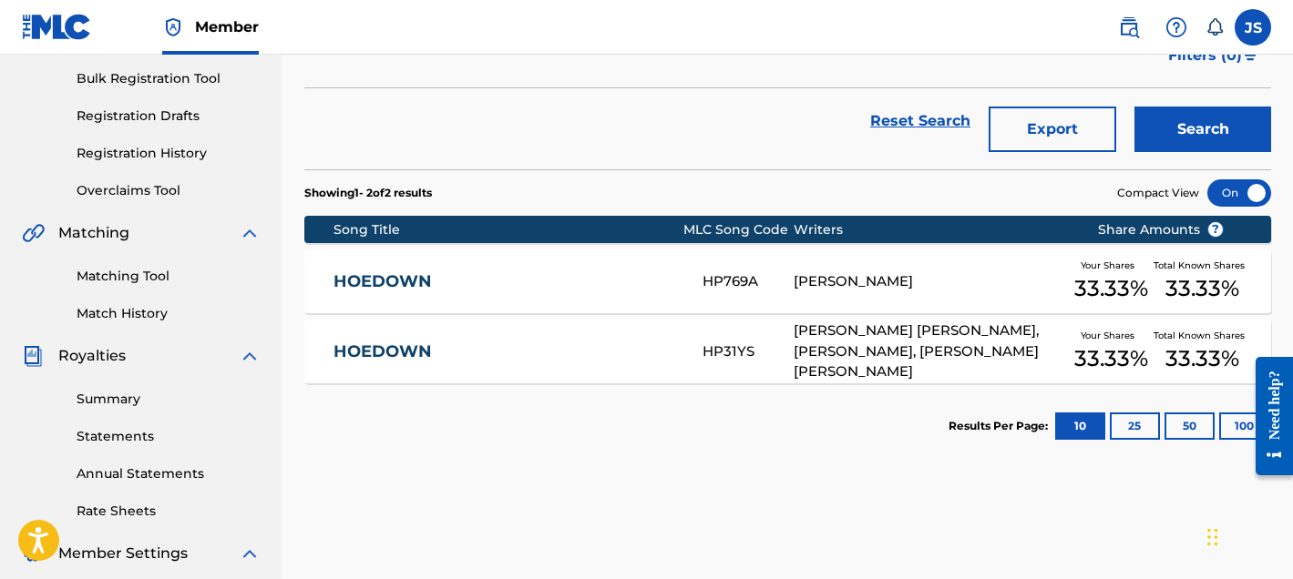
click at [376, 272] on link "HOEDOWN" at bounding box center [505, 282] width 344 height 21
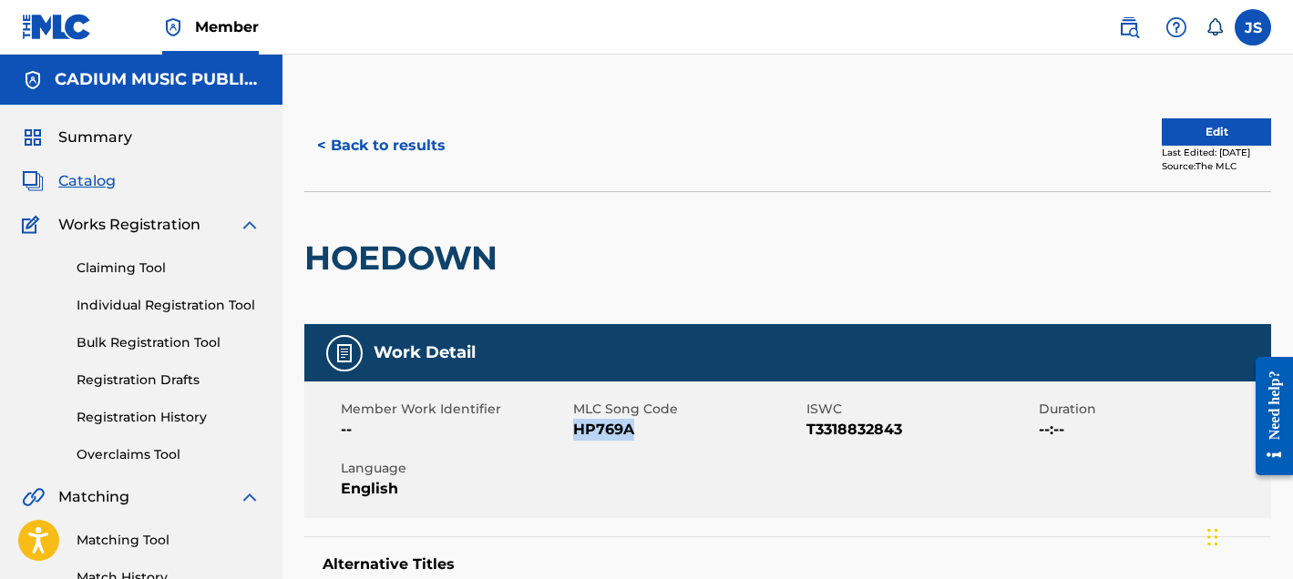
drag, startPoint x: 633, startPoint y: 426, endPoint x: 576, endPoint y: 426, distance: 57.4
click at [576, 426] on span "HP769A" at bounding box center [687, 430] width 228 height 22
copy span "HP769A"
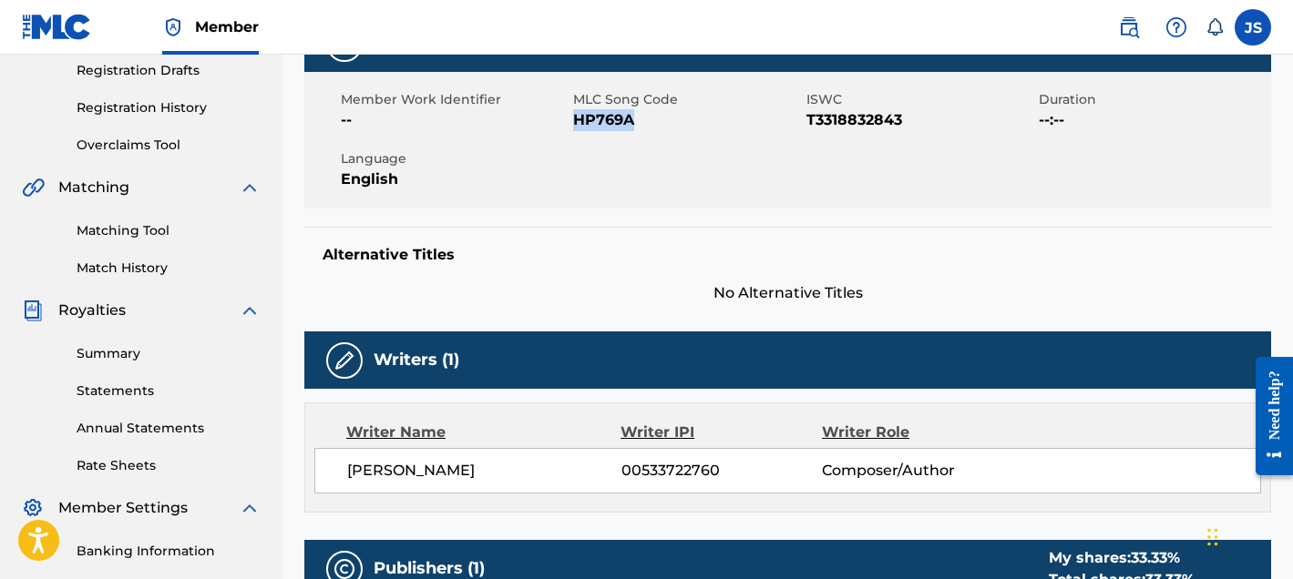
scroll to position [251, 0]
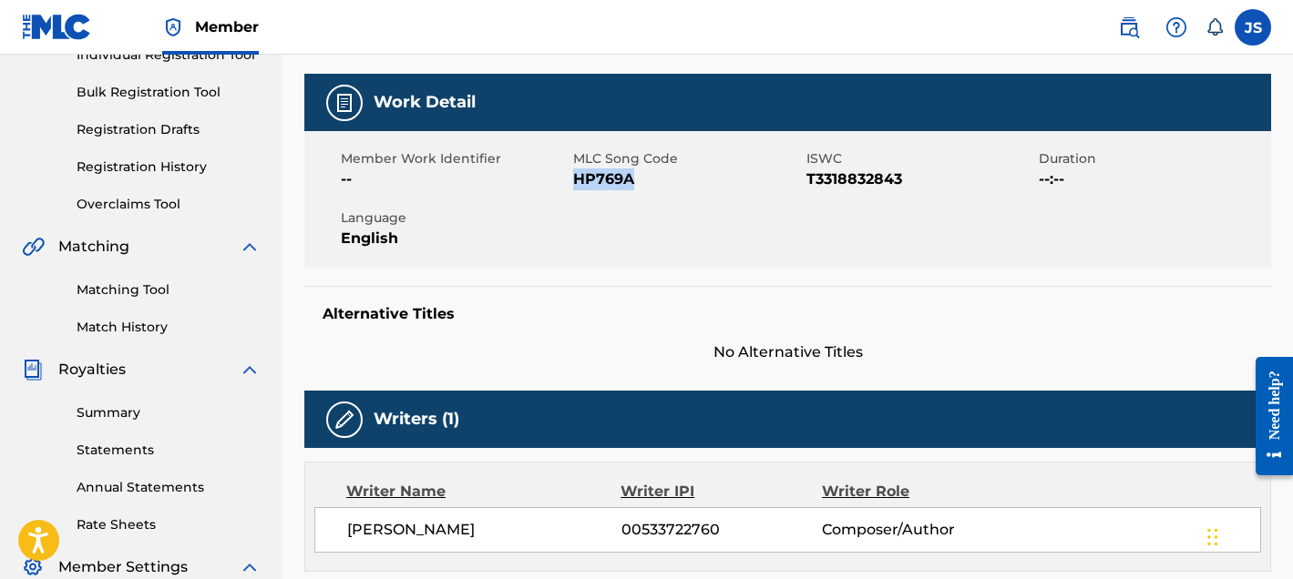
click at [1040, 28] on label at bounding box center [1253, 27] width 36 height 36
click at [1040, 27] on input "JS [PERSON_NAME] [EMAIL_ADDRESS][DOMAIN_NAME] Notification Preferences Profile …" at bounding box center [1253, 27] width 0 height 0
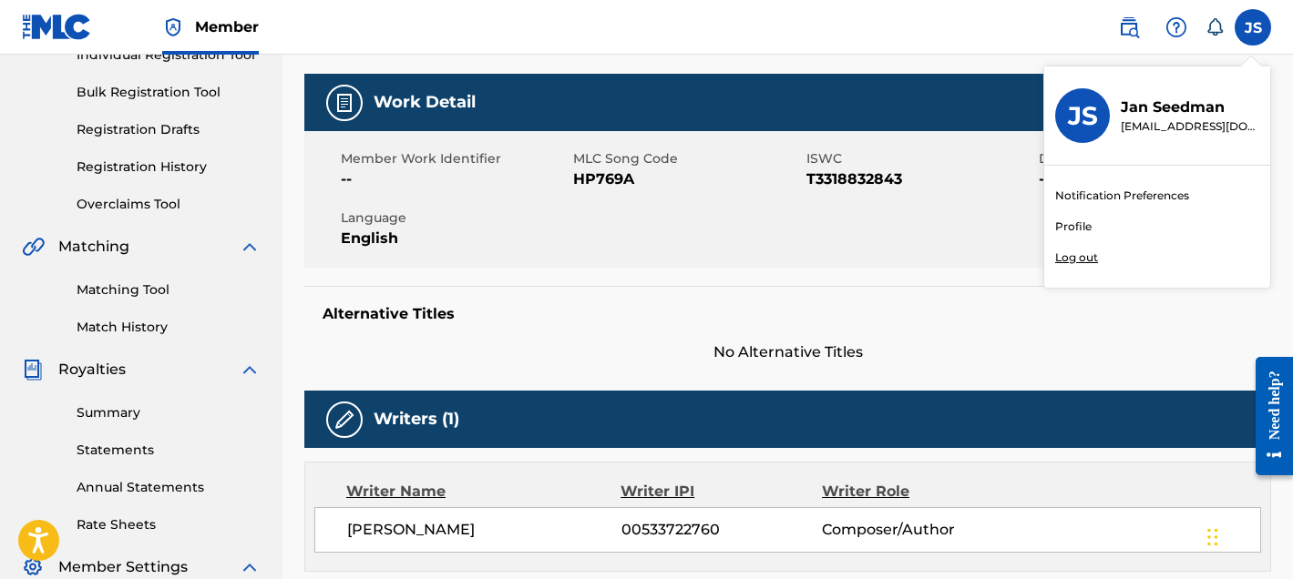
click at [1040, 259] on p "Log out" at bounding box center [1076, 258] width 43 height 16
click at [1040, 27] on input "JS [PERSON_NAME] [EMAIL_ADDRESS][DOMAIN_NAME] Notification Preferences Profile …" at bounding box center [1253, 27] width 0 height 0
